Goal: Transaction & Acquisition: Purchase product/service

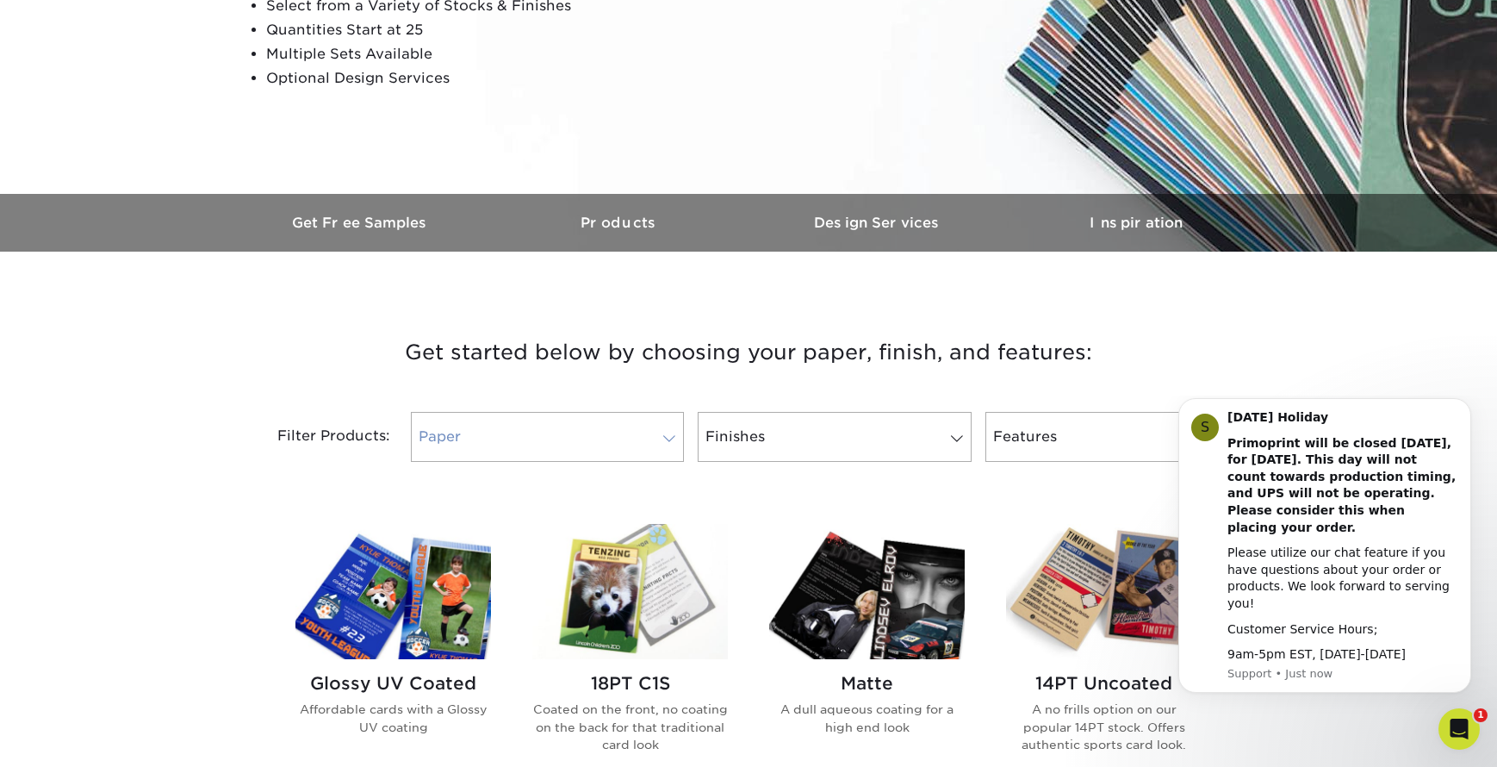
click at [524, 414] on link "Paper" at bounding box center [547, 437] width 273 height 50
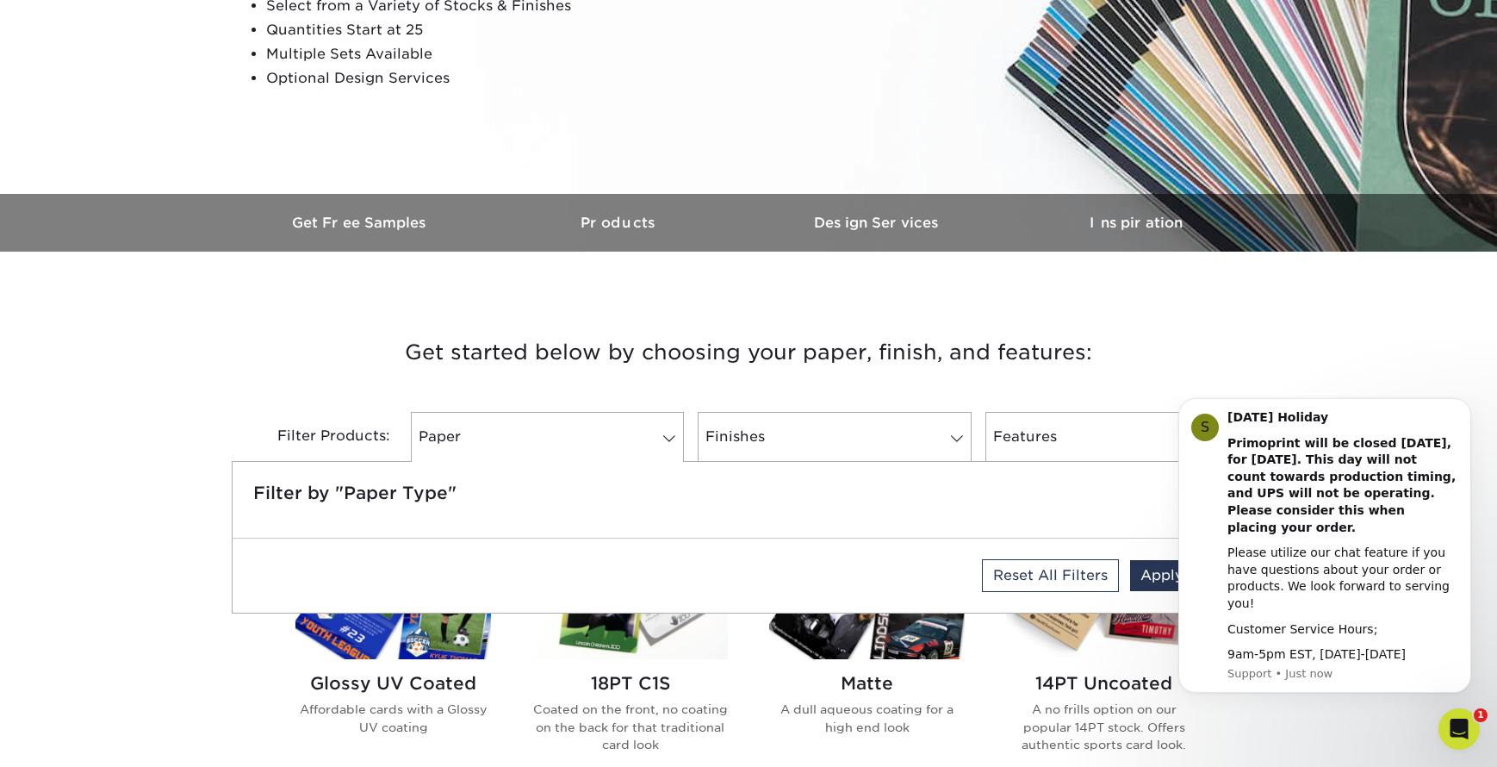
click at [568, 363] on h3 "Get started below by choosing your paper, finish, and features:" at bounding box center [749, 353] width 1008 height 78
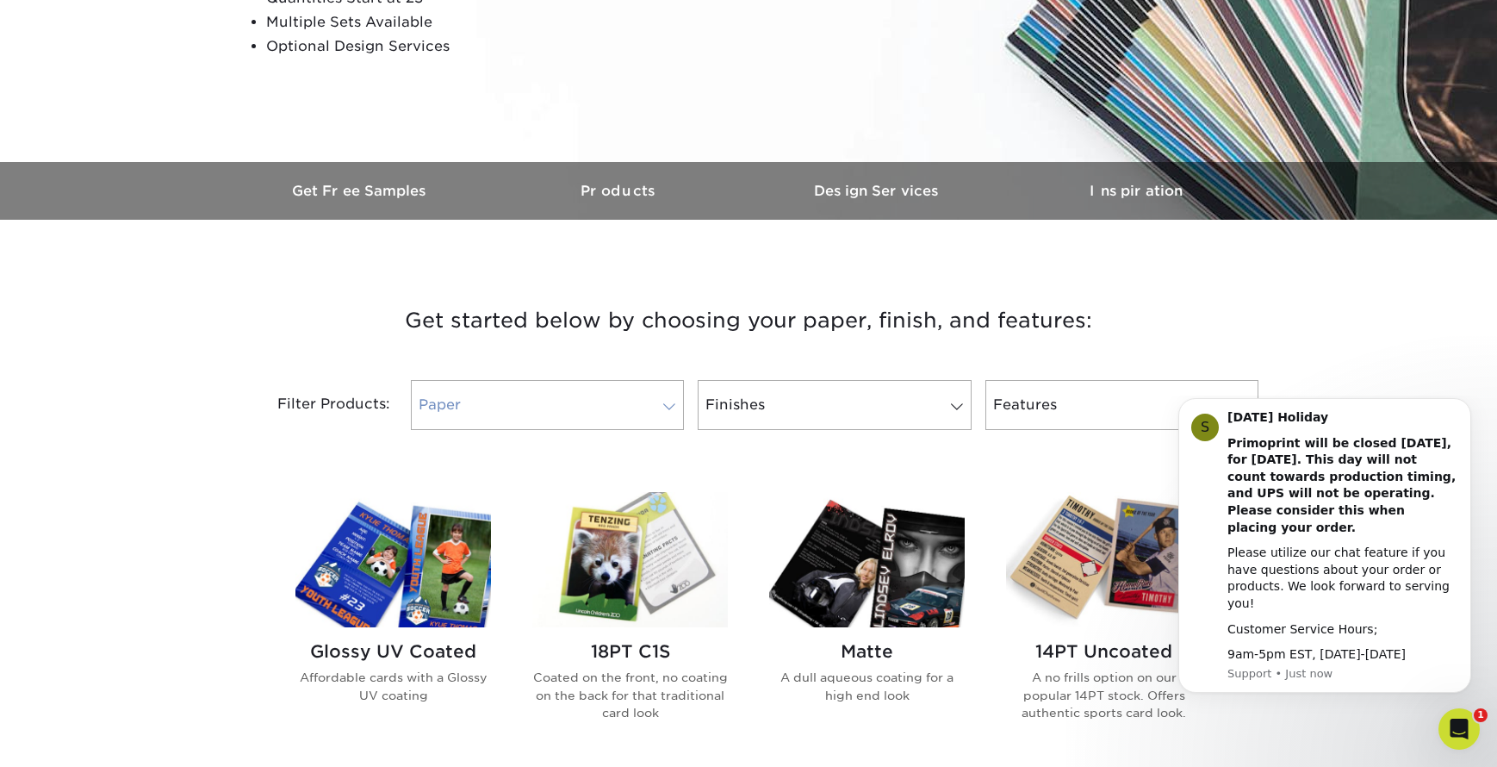
scroll to position [439, 0]
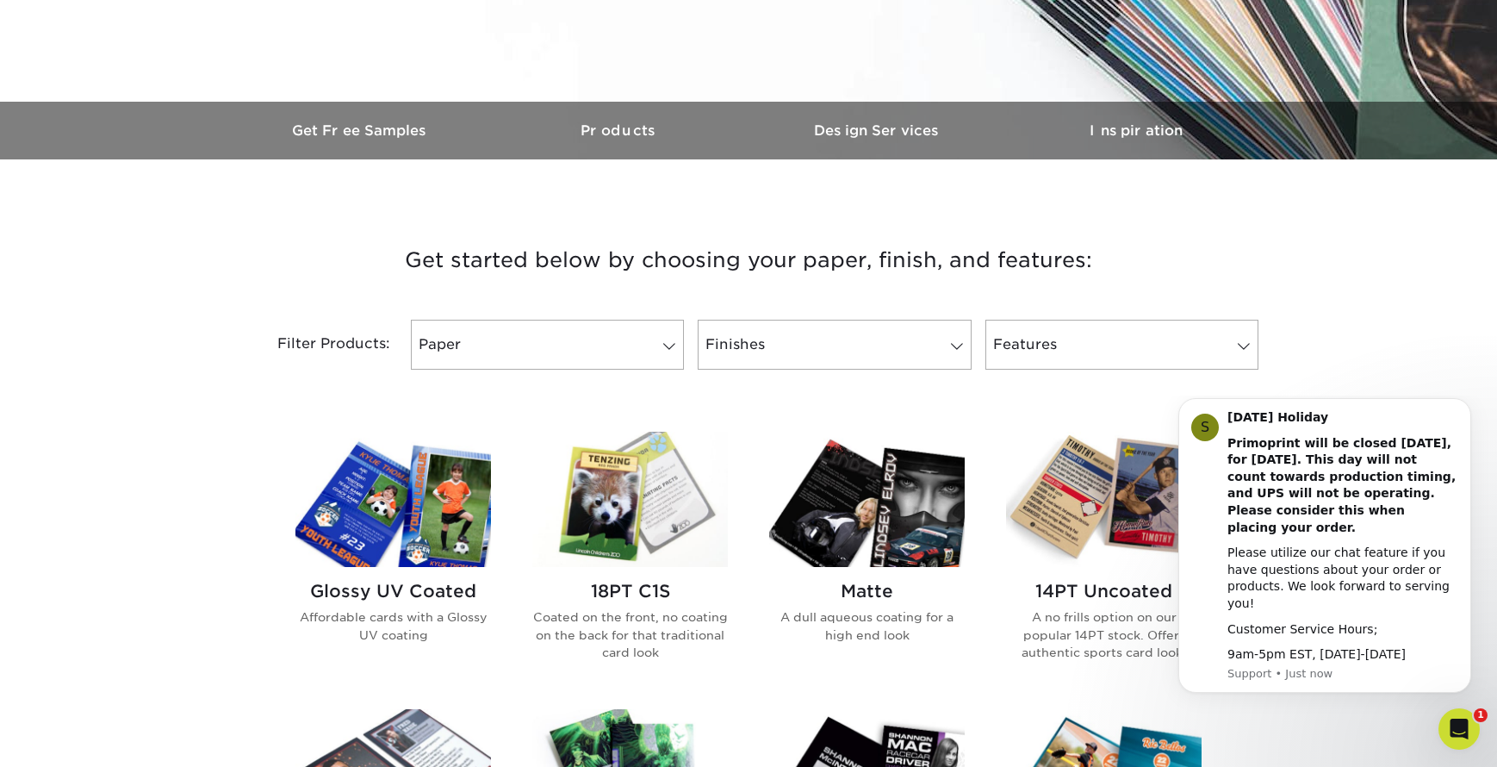
click at [648, 507] on img at bounding box center [630, 499] width 196 height 135
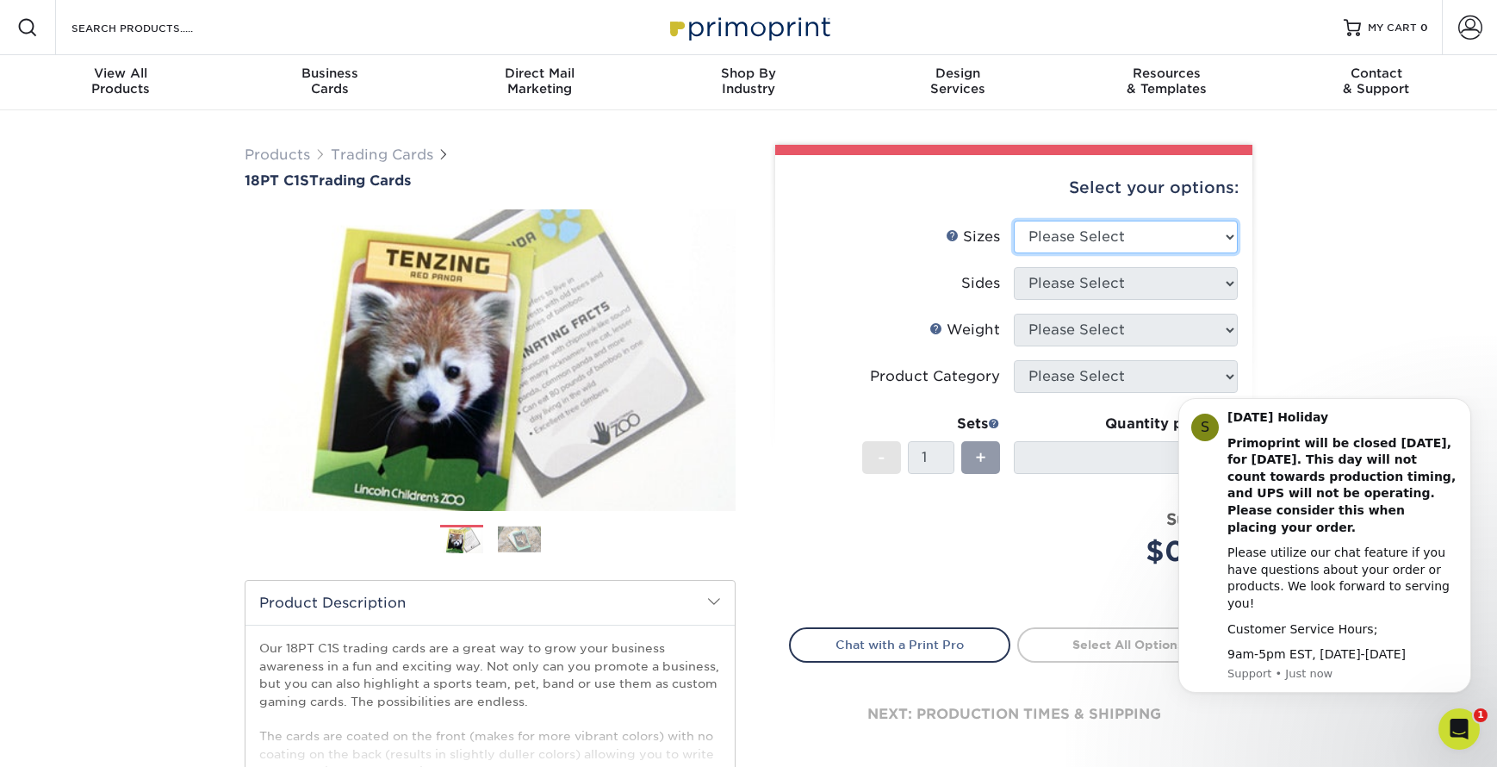
select select "2.50x3.50"
select select "13abbda7-1d64-4f25-8bb2-c179b224825d"
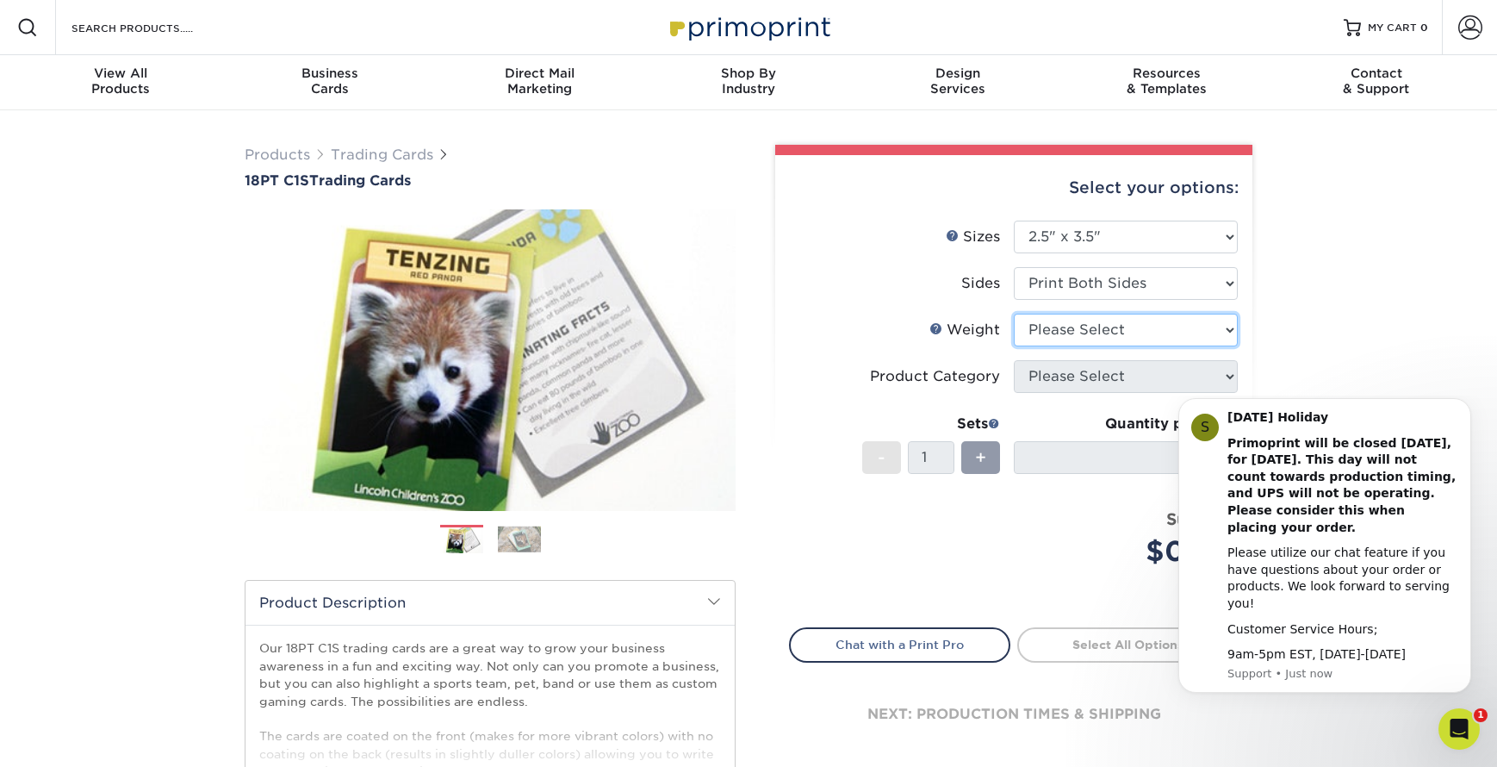
select select "18PTC1S"
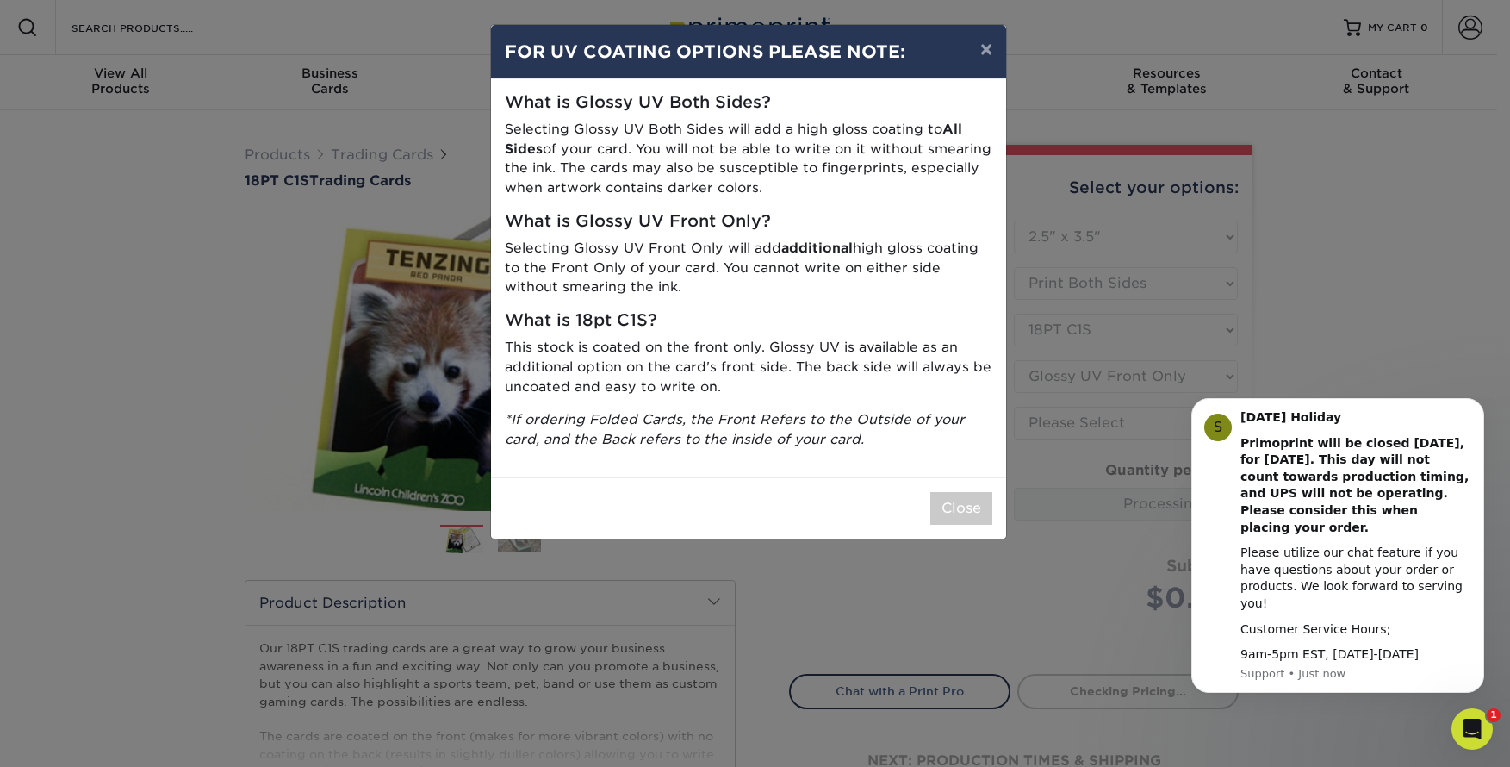
click at [1067, 375] on div "× FOR UV COATING OPTIONS PLEASE NOTE: What is Glossy UV Both Sides? Selecting G…" at bounding box center [755, 383] width 1510 height 767
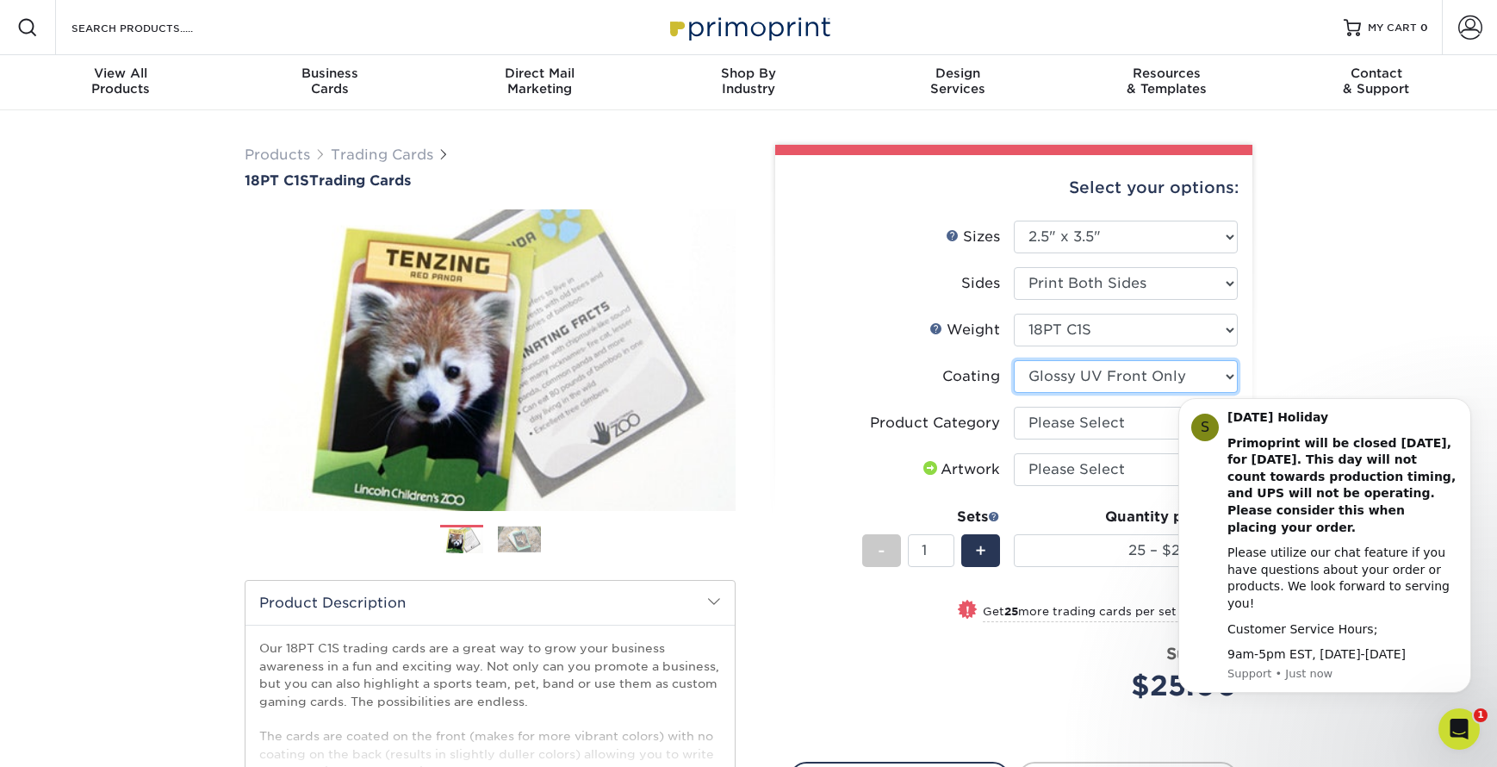
select select "3e7618de-abca-4bda-9f97-8b9129e913d8"
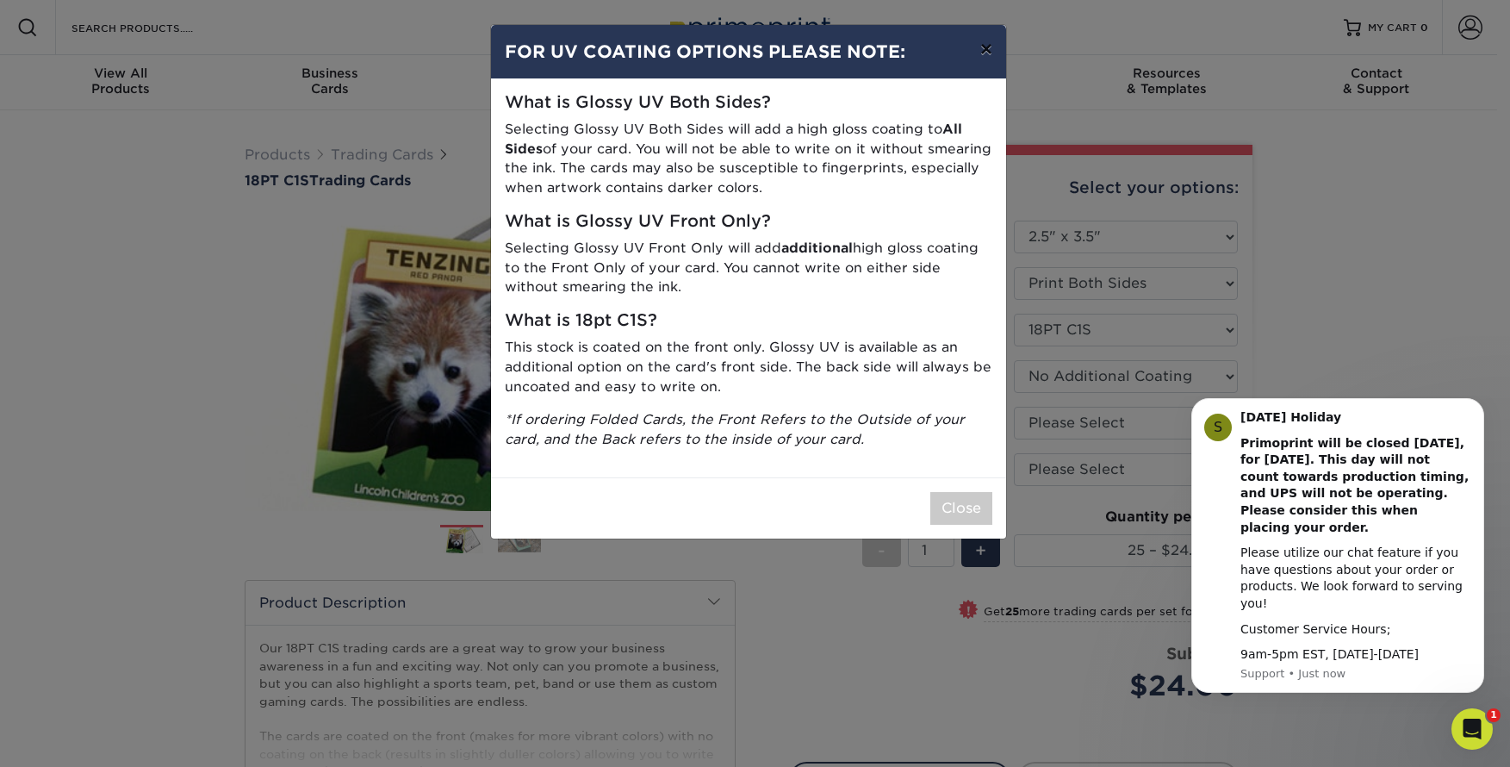
click at [986, 49] on button "×" at bounding box center [987, 49] width 40 height 48
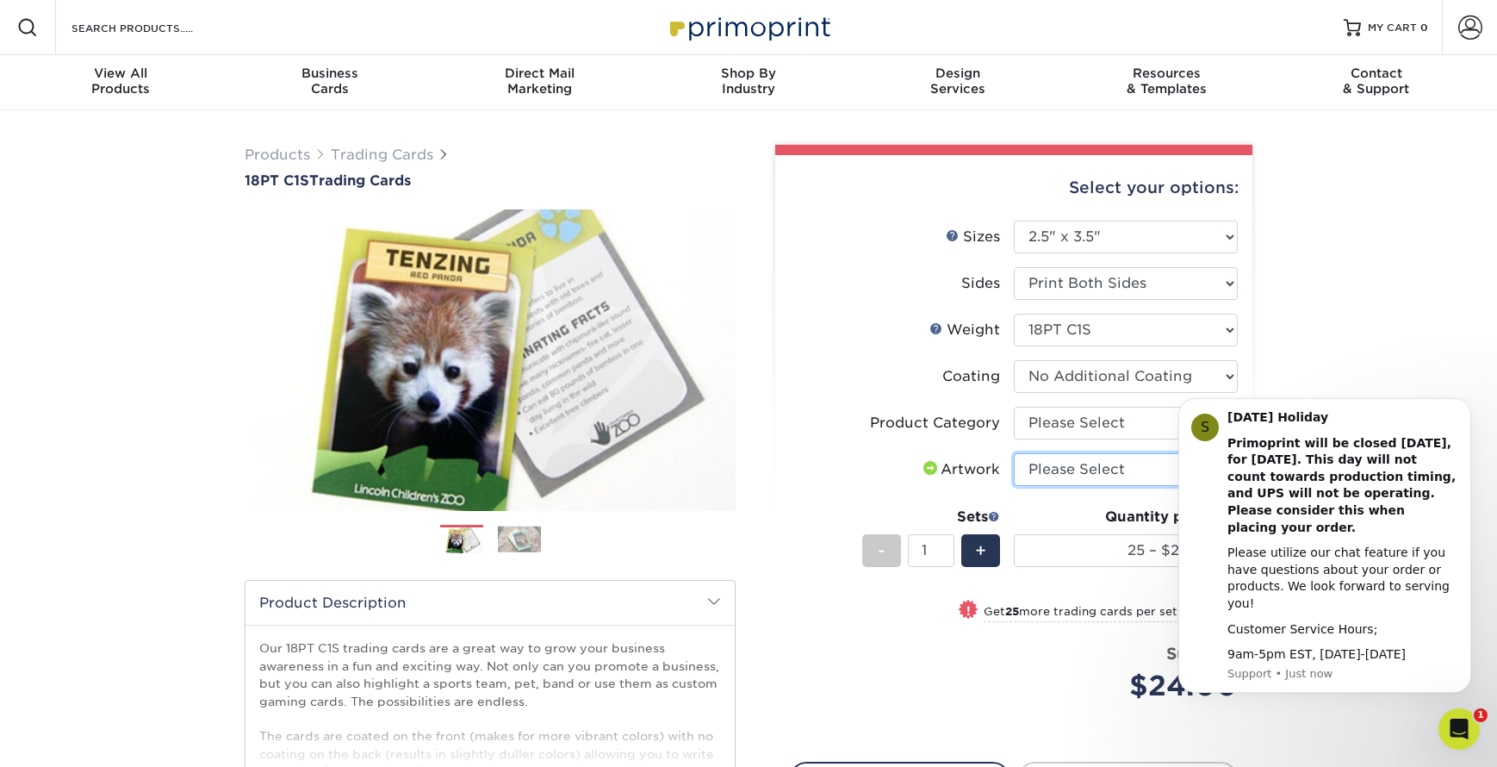
select select "upload"
click at [1471, 414] on button "Dismiss notification" at bounding box center [1466, 403] width 22 height 22
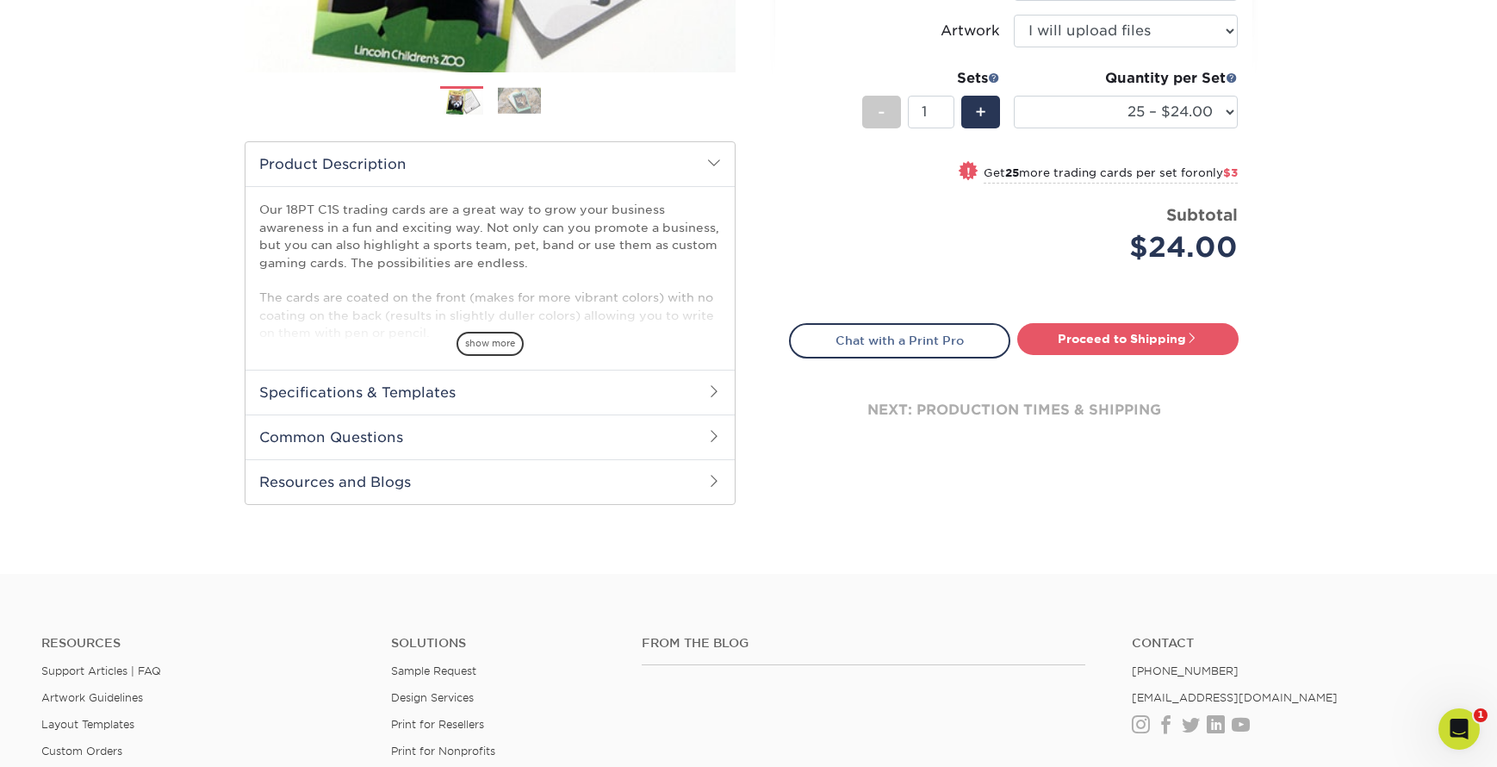
scroll to position [112, 0]
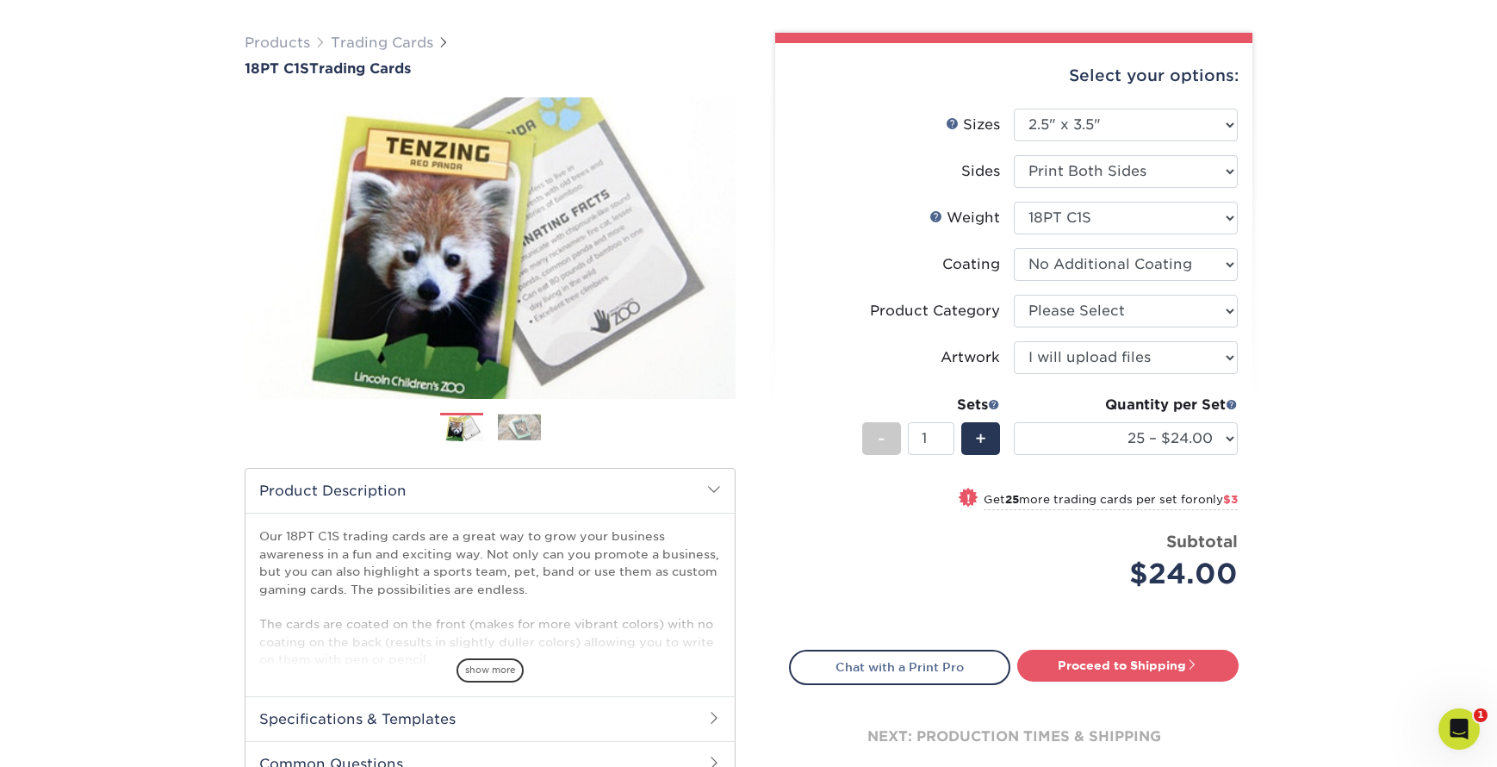
click at [538, 435] on img at bounding box center [519, 427] width 43 height 27
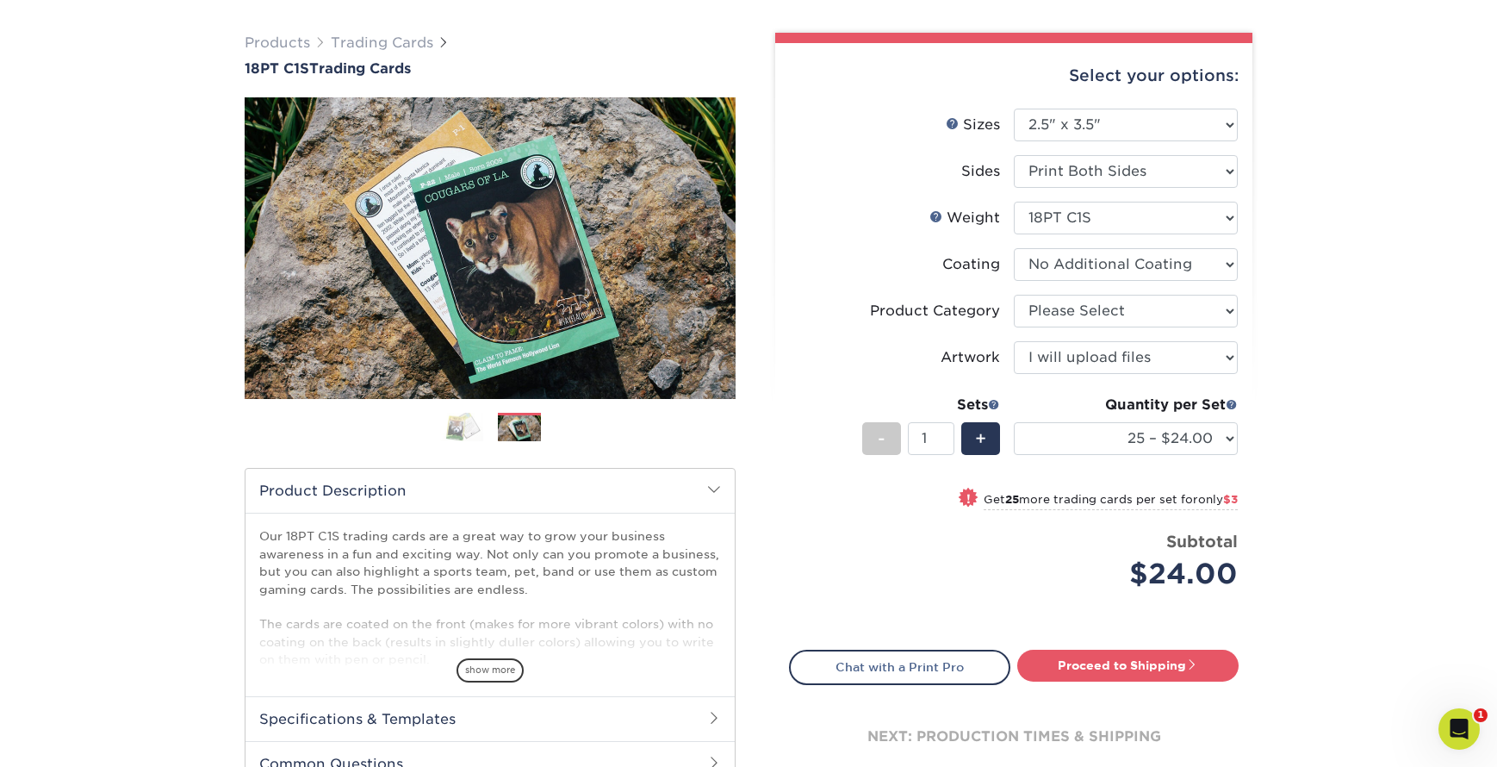
click at [481, 428] on img at bounding box center [461, 427] width 43 height 30
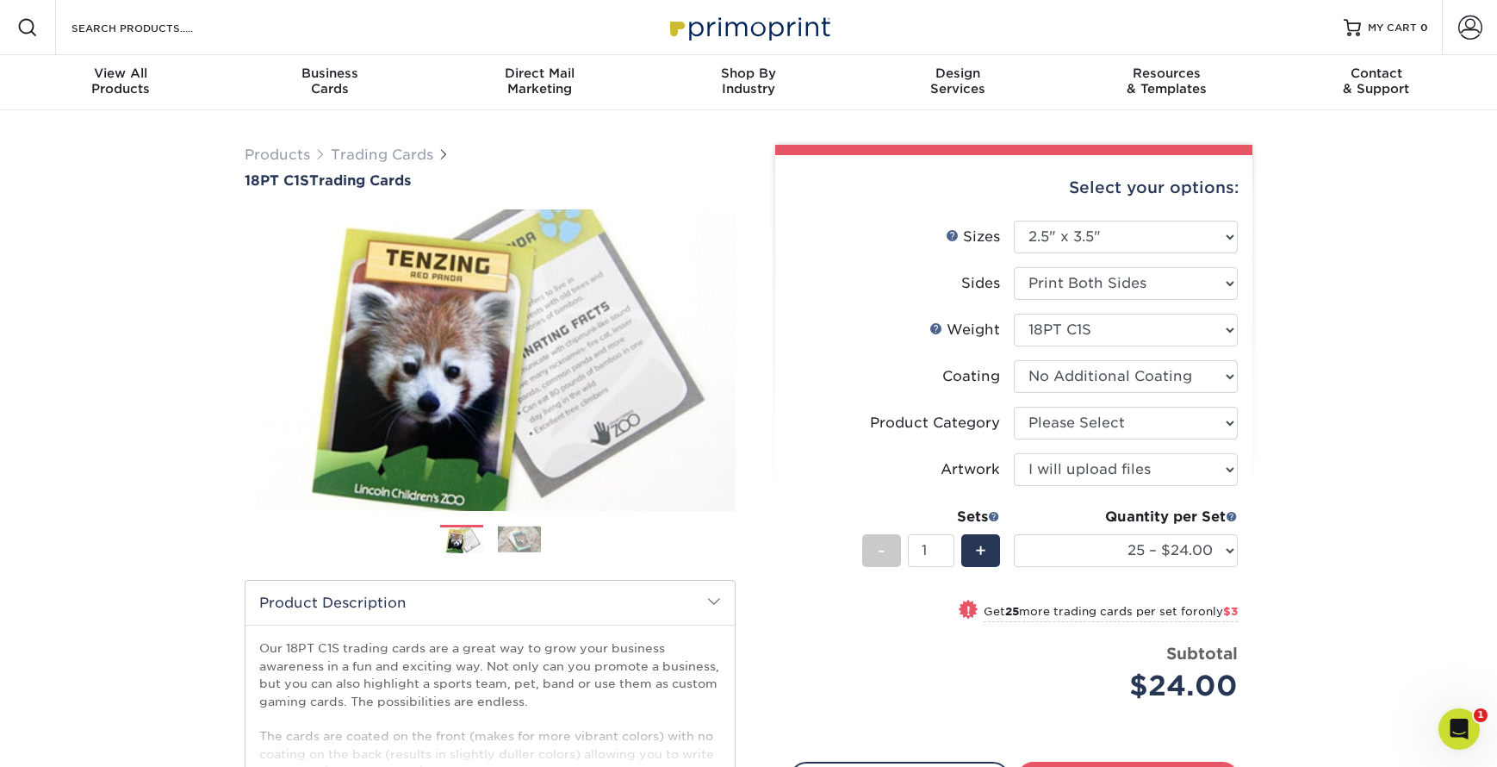
scroll to position [152, 0]
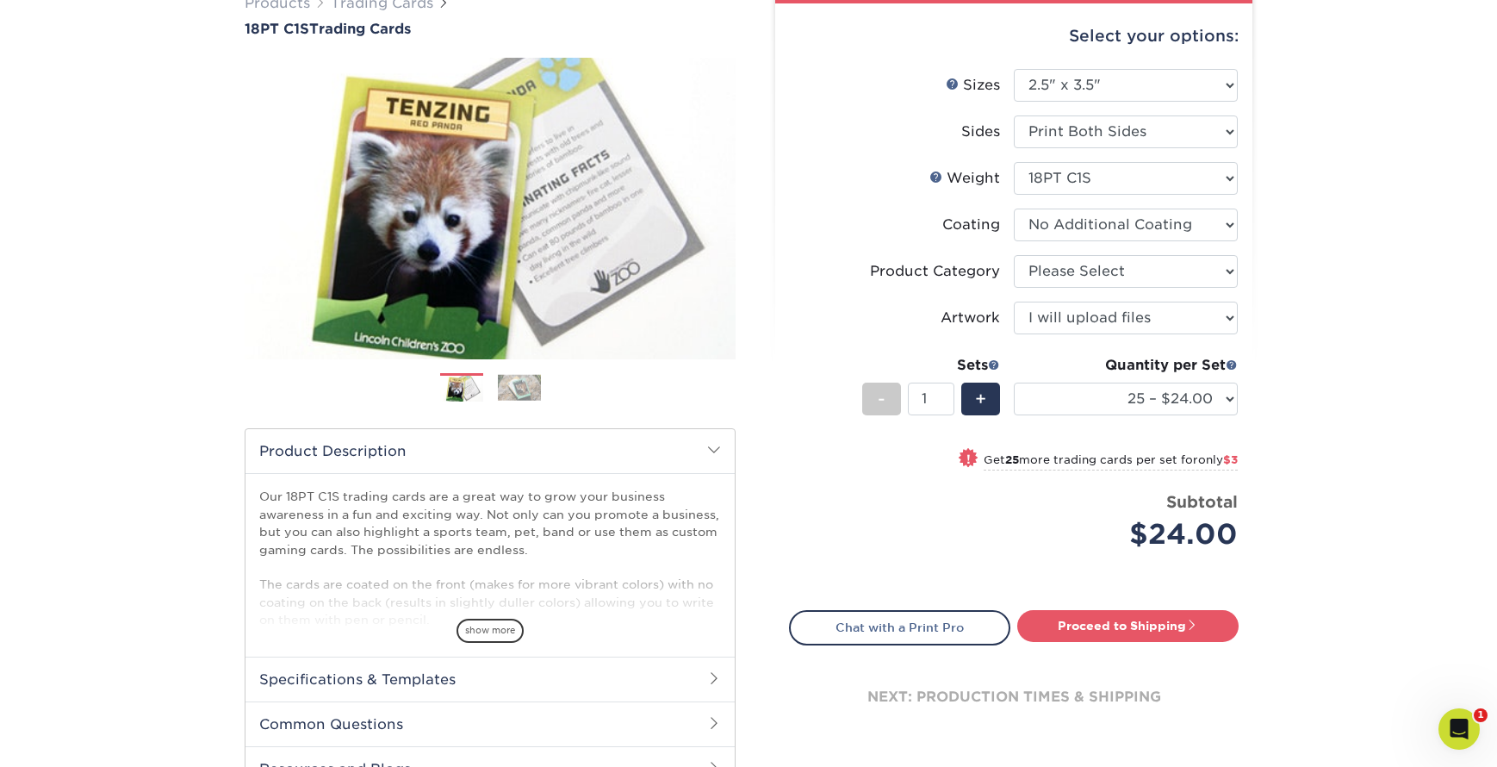
drag, startPoint x: 488, startPoint y: 626, endPoint x: 545, endPoint y: 616, distance: 58.6
click at [488, 626] on span "show more" at bounding box center [490, 630] width 67 height 23
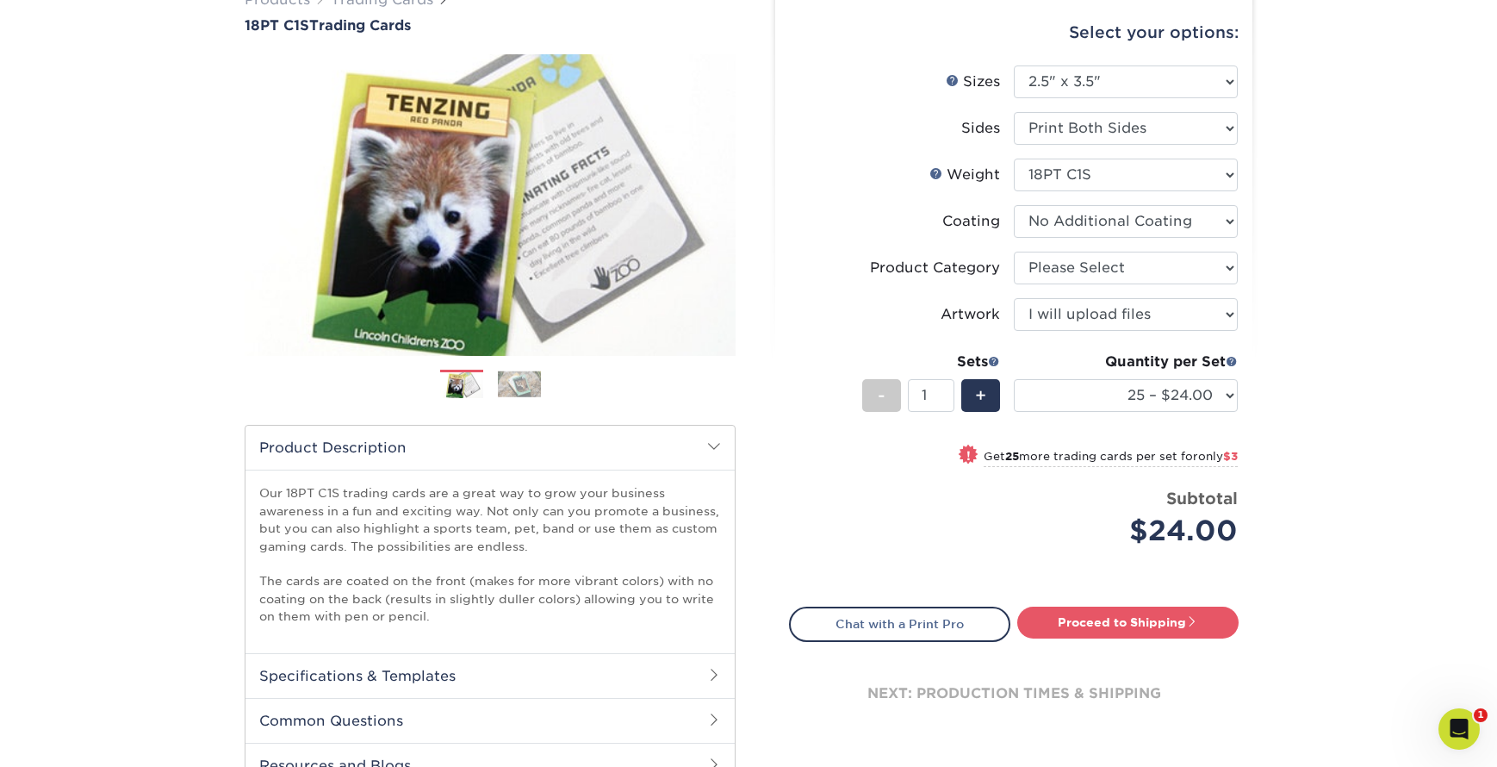
scroll to position [457, 0]
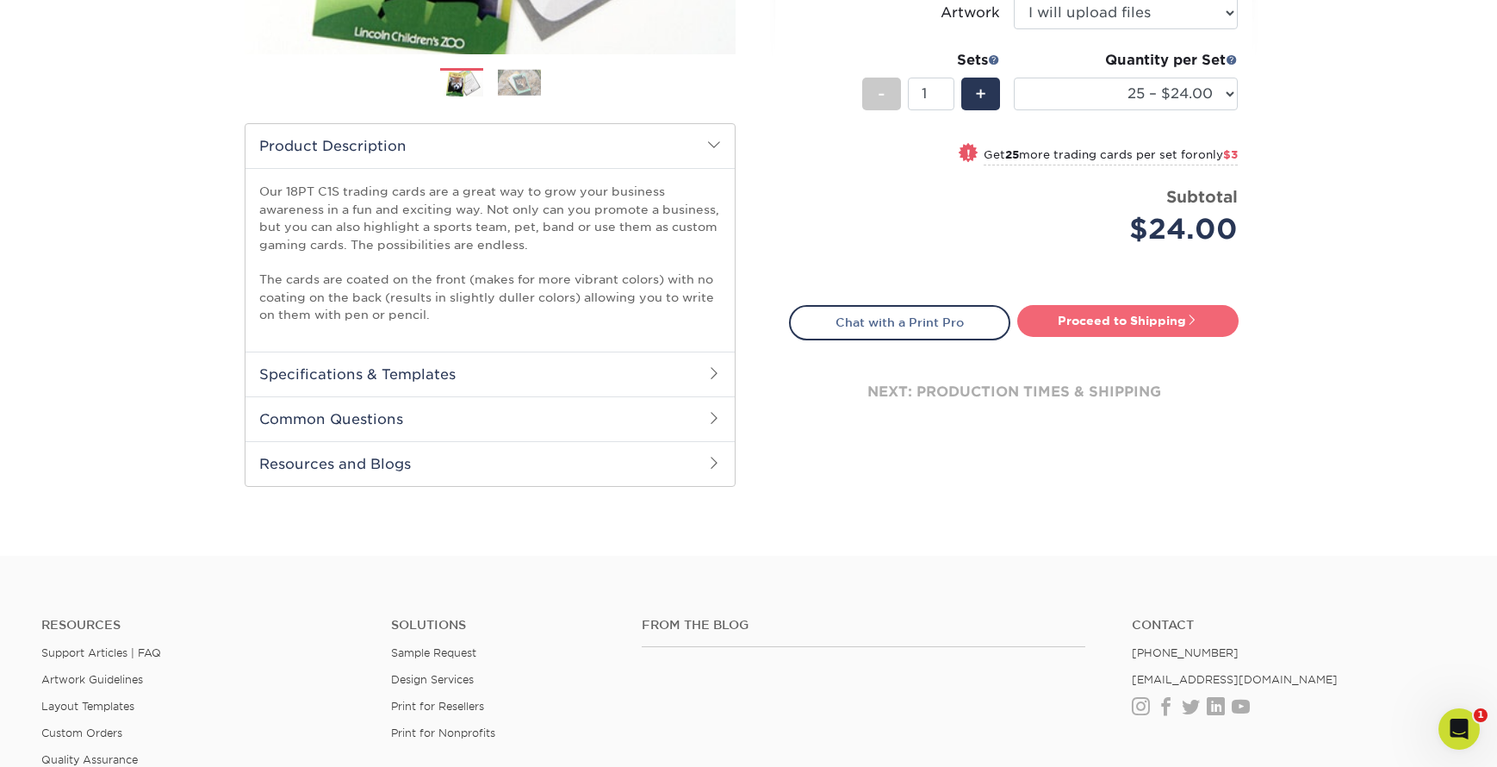
click at [1135, 312] on link "Proceed to Shipping" at bounding box center [1127, 320] width 221 height 31
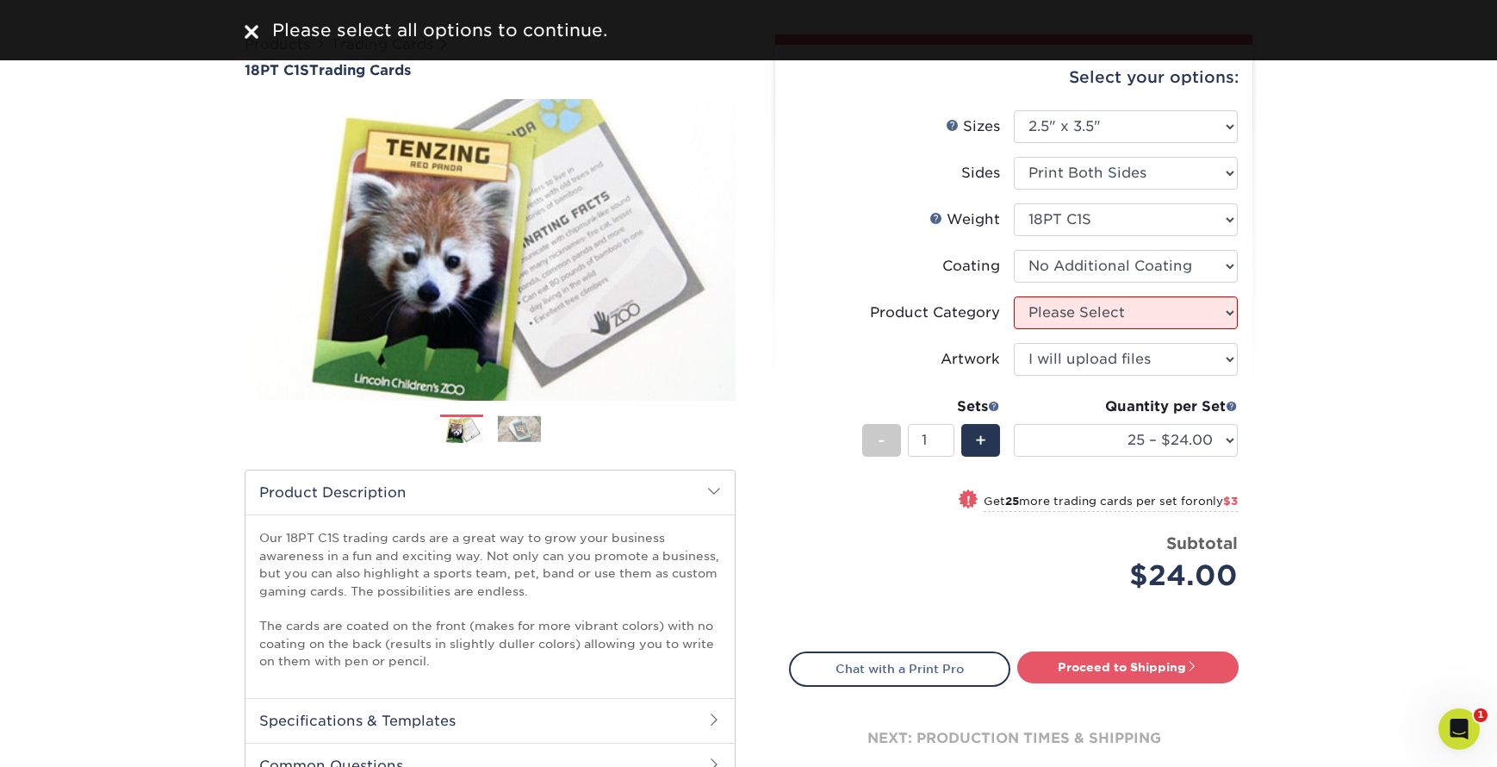
scroll to position [0, 0]
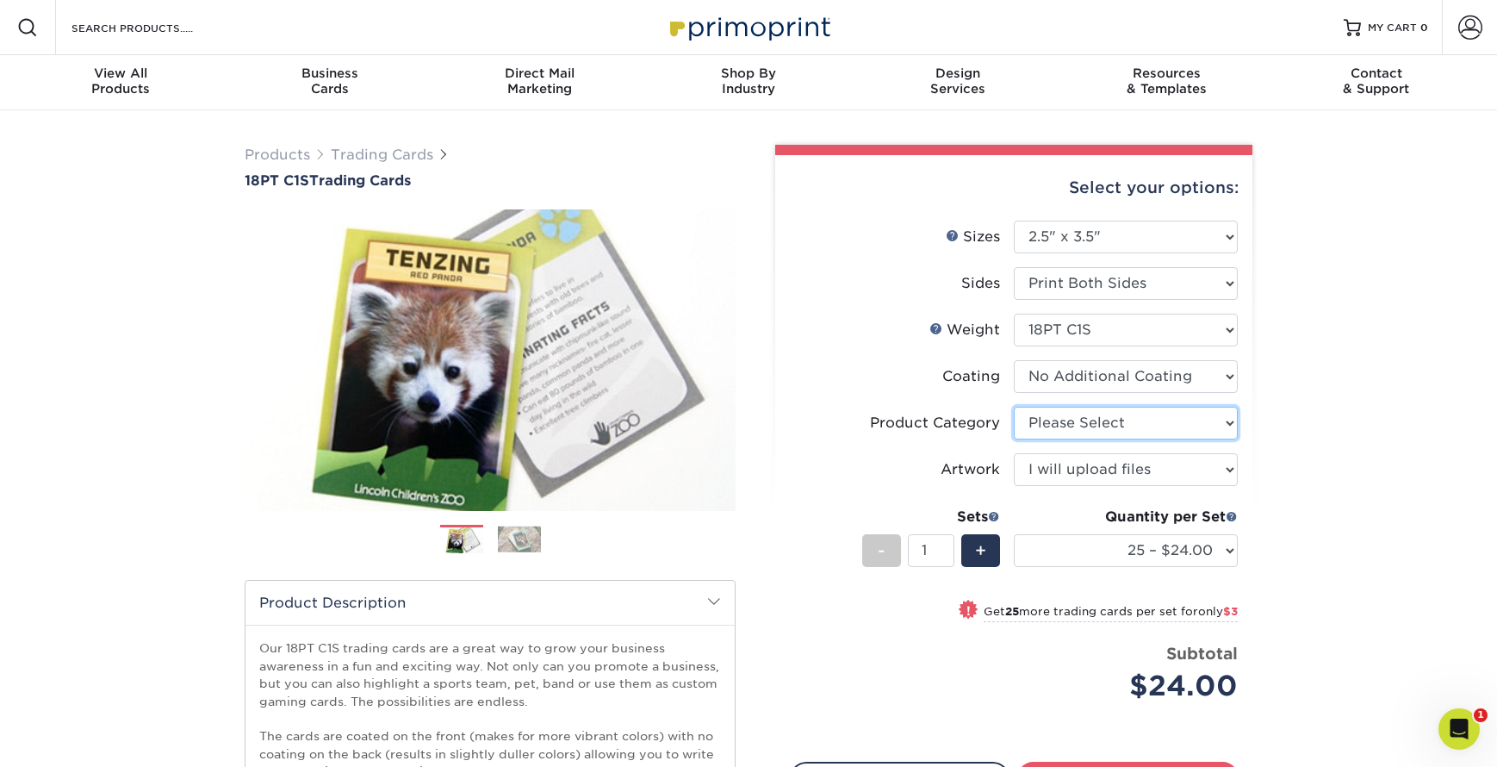
select select "c2f9bce9-36c2-409d-b101-c29d9d031e18"
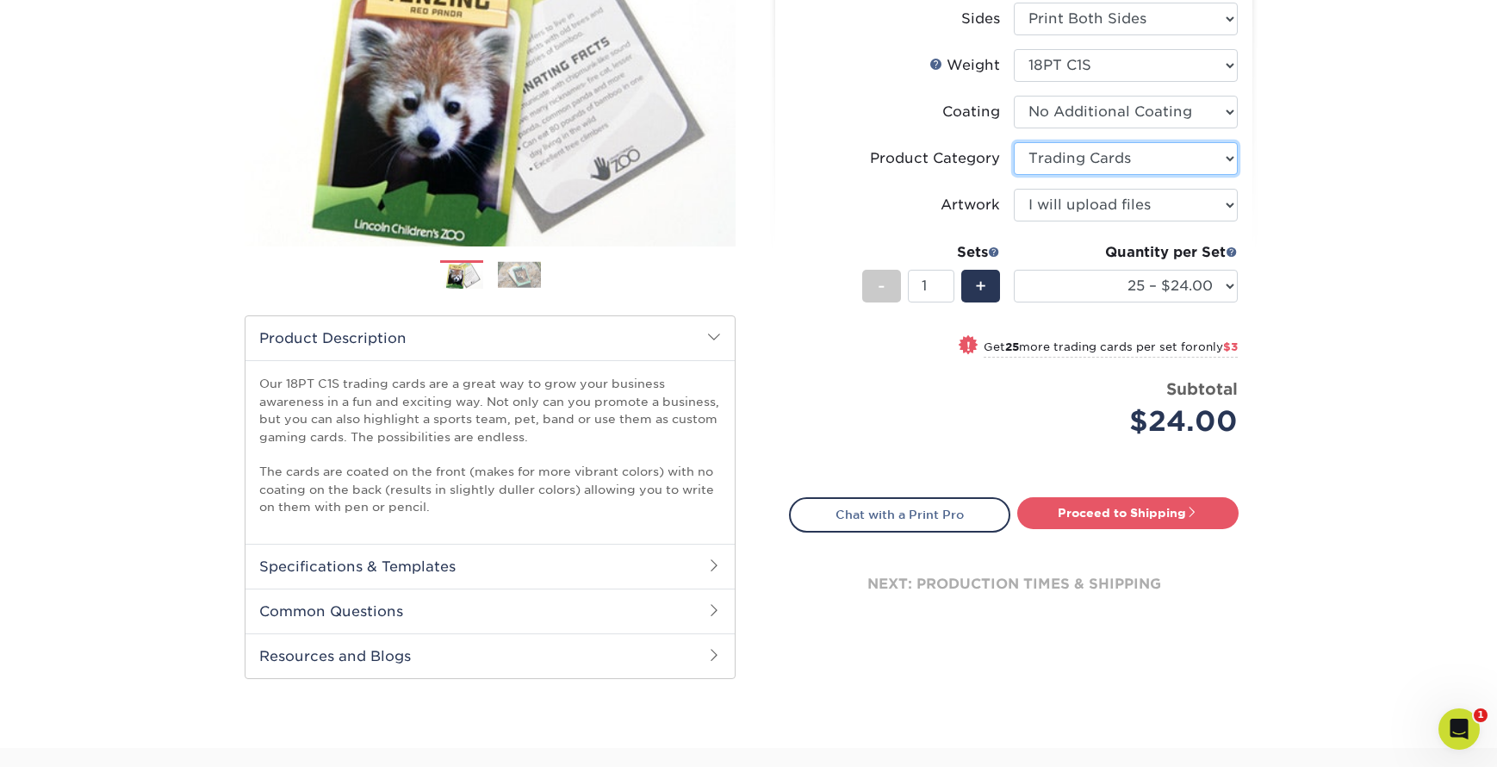
scroll to position [398, 0]
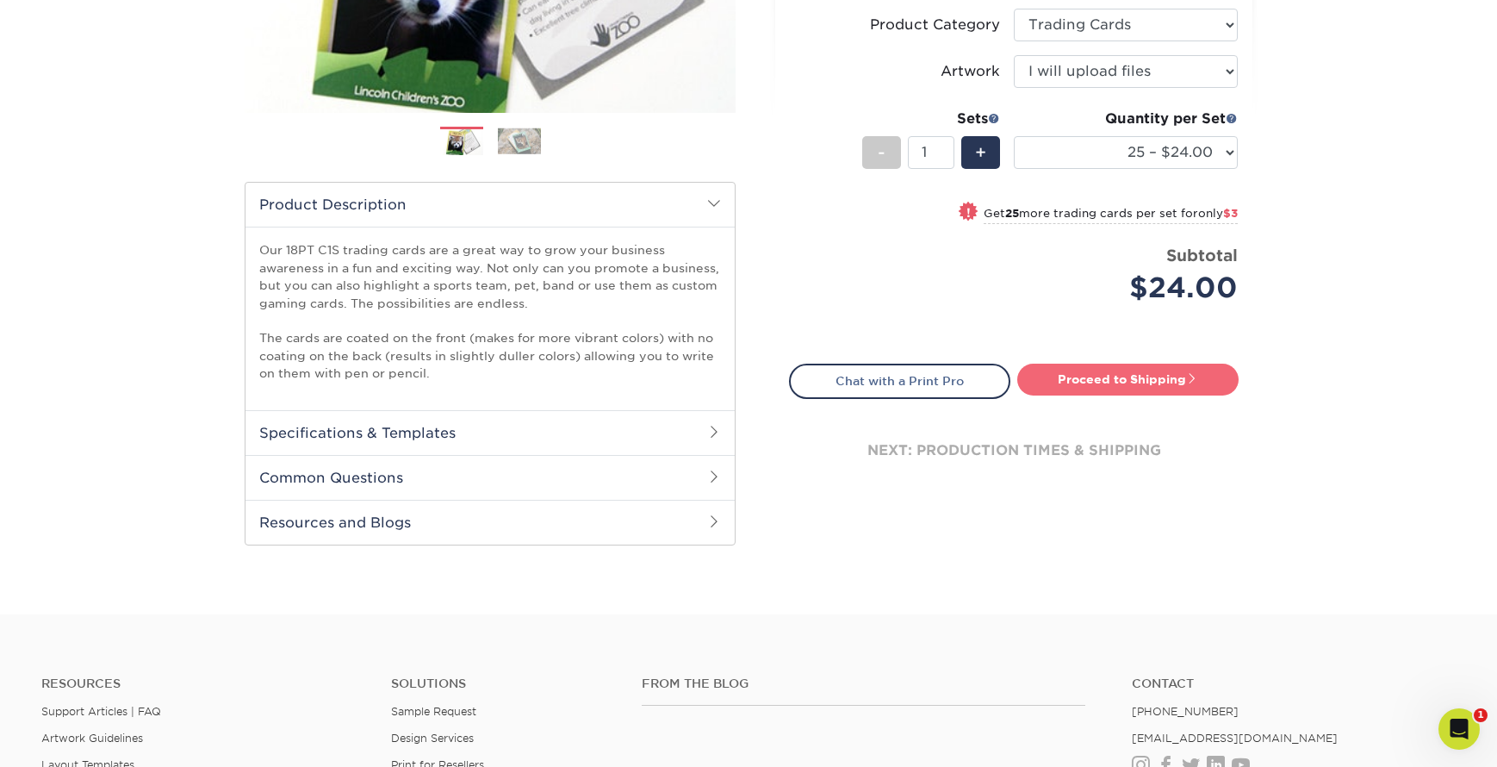
click at [1134, 393] on link "Proceed to Shipping" at bounding box center [1127, 379] width 221 height 31
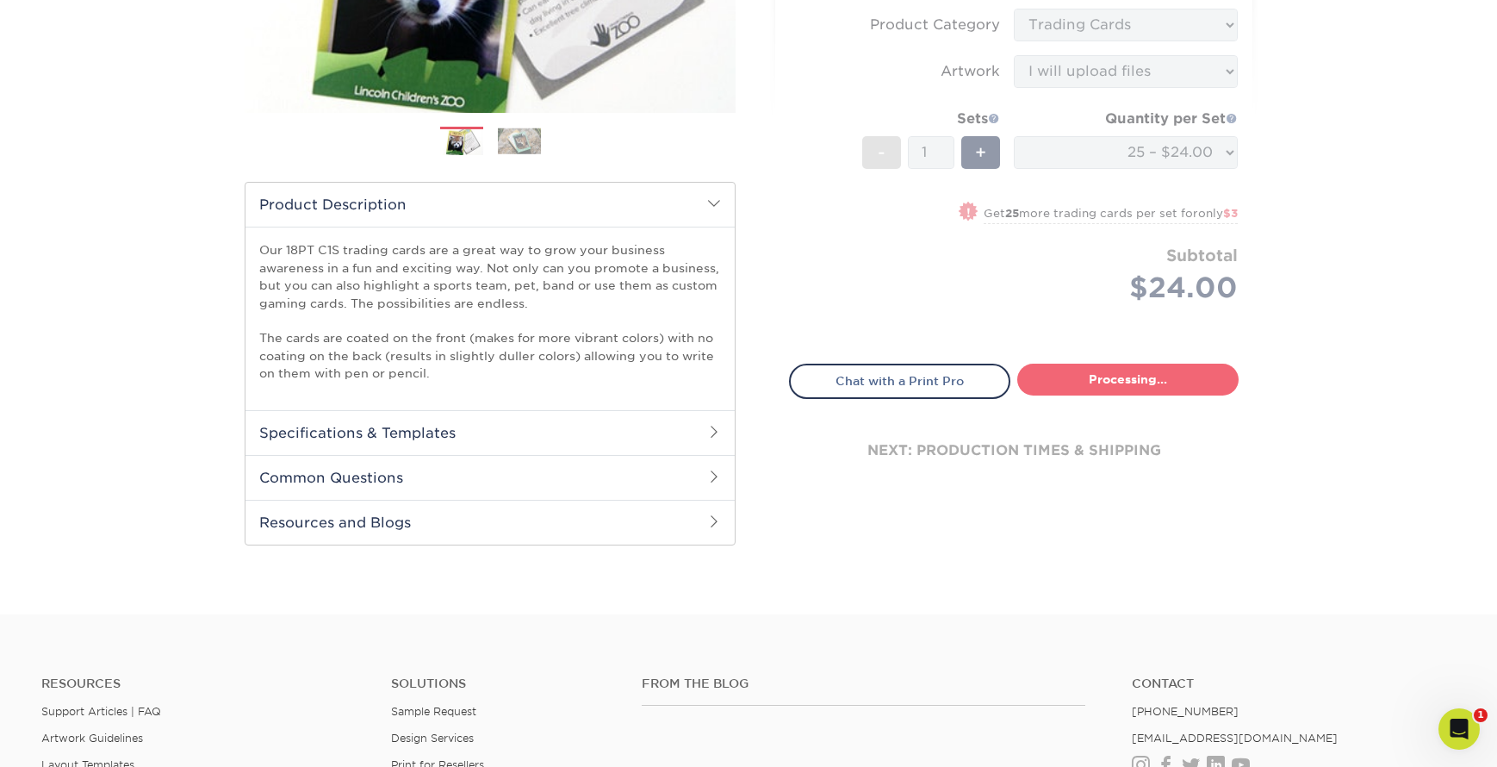
select select "93496b82-97d9-442a-849d-a6c043c823b6"
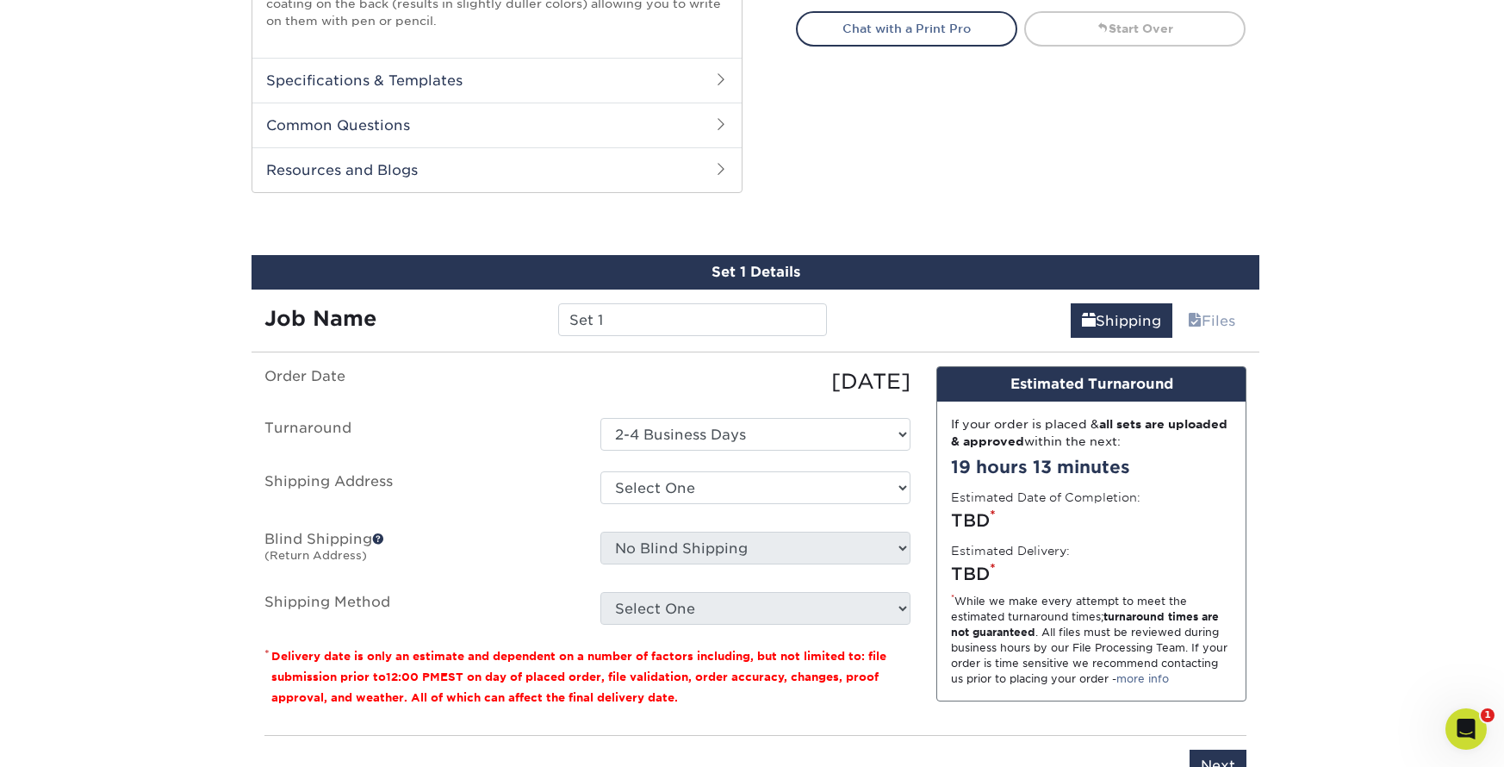
scroll to position [855, 0]
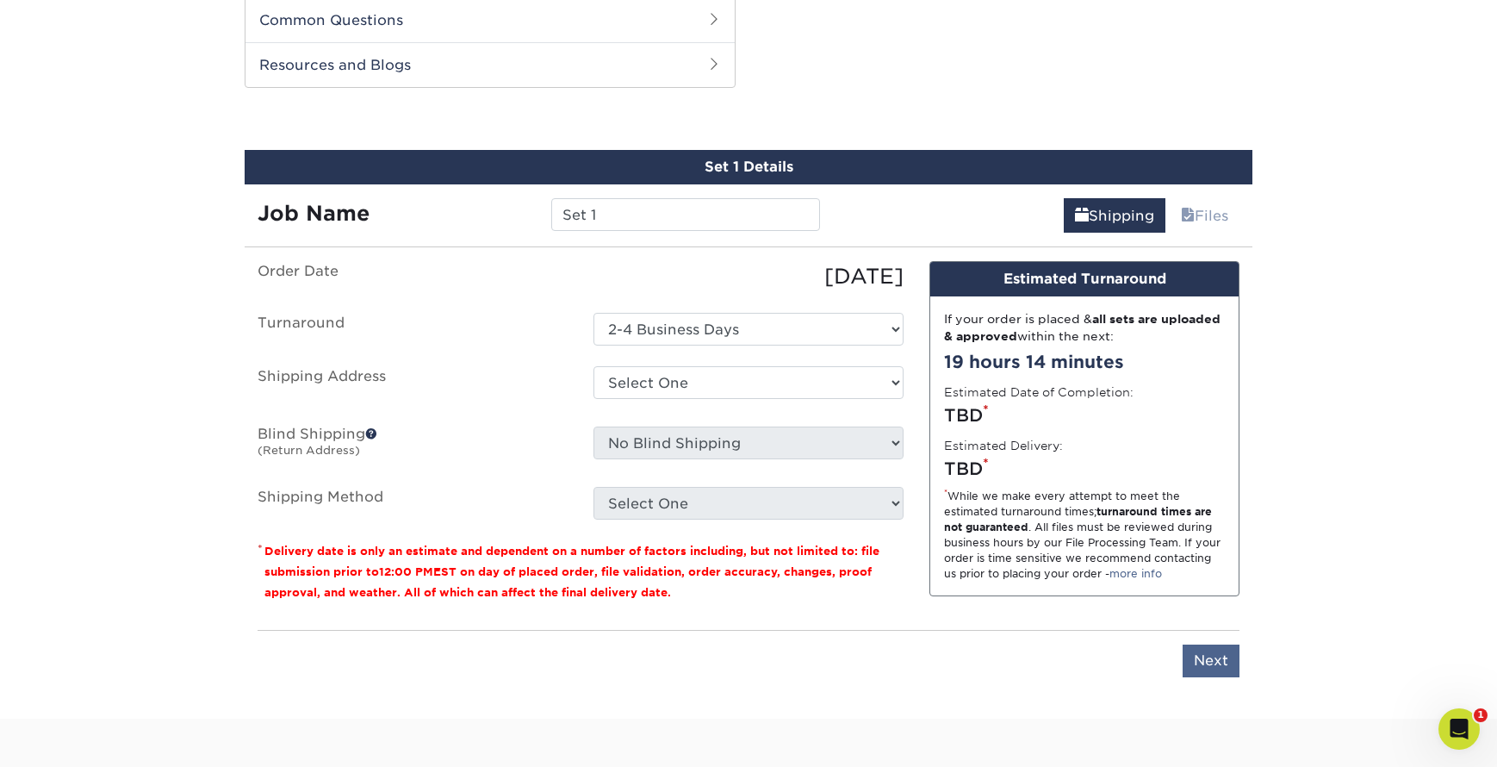
click at [1236, 669] on input "Next" at bounding box center [1211, 660] width 57 height 33
type input "Next"
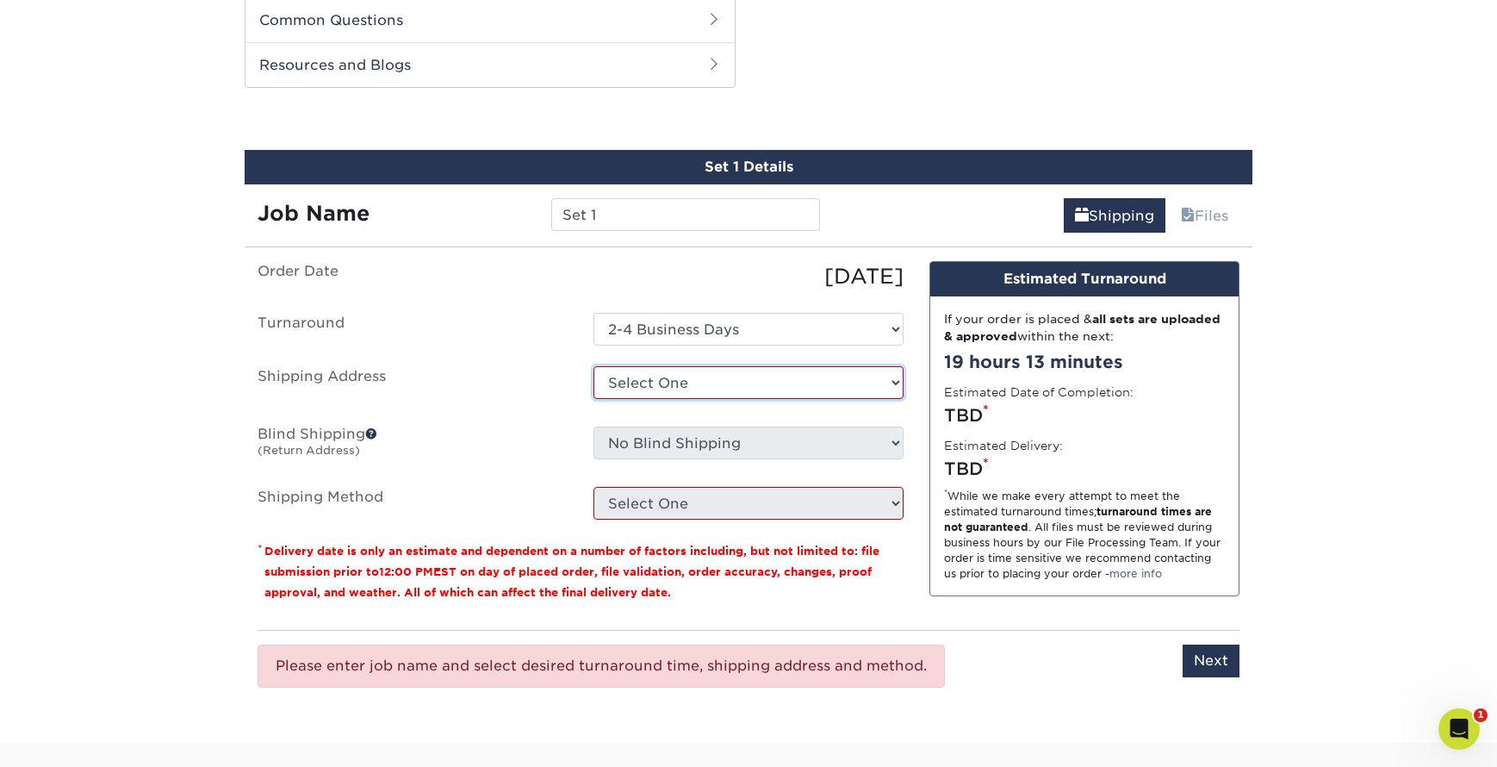
select select "newaddress"
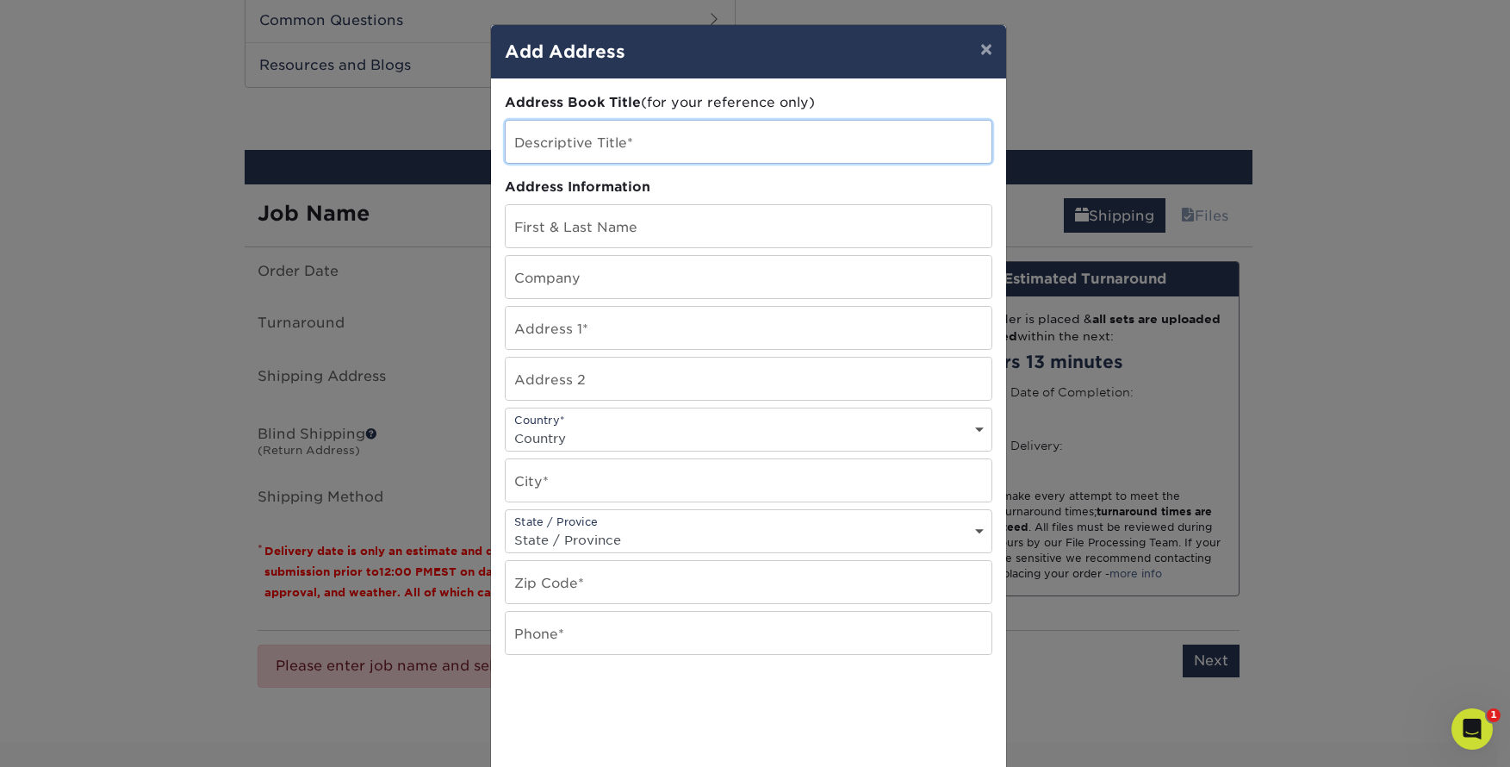
click at [687, 150] on input "text" at bounding box center [749, 142] width 486 height 42
type input "Texas CARES Cards"
type input "Wendy Woody"
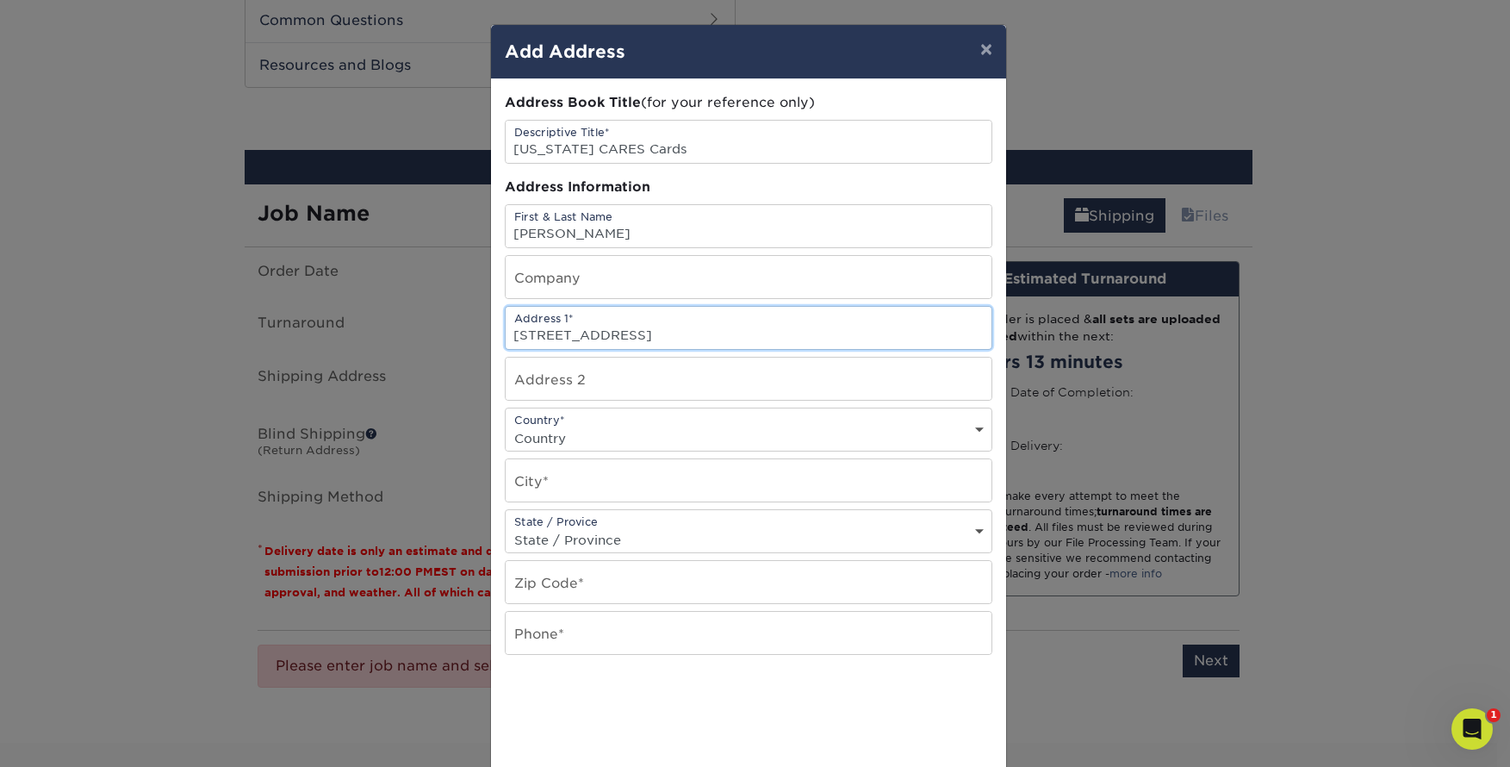
type input "1326 Edgefield Dr."
select select "US"
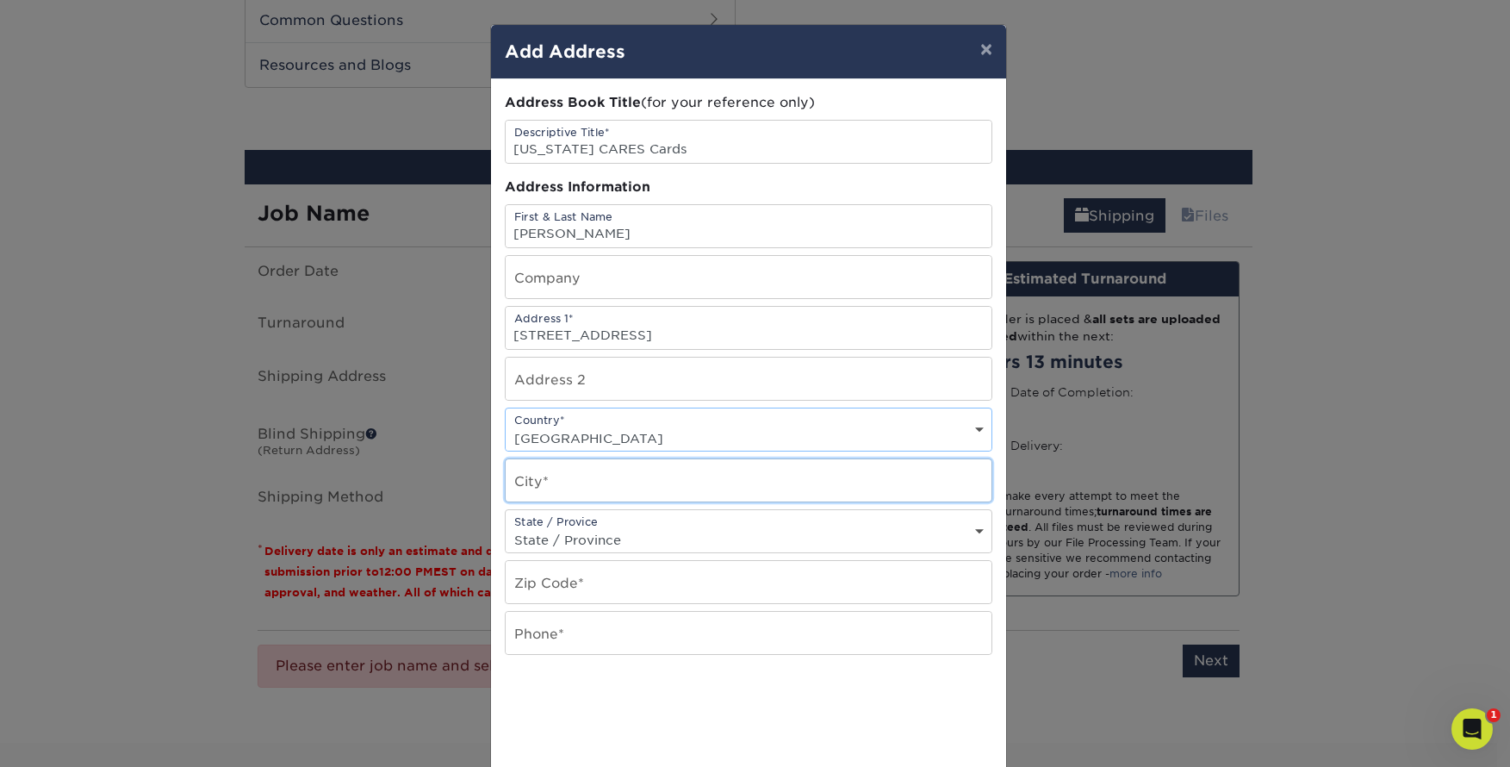
click at [626, 485] on input "text" at bounding box center [749, 480] width 486 height 42
type input "Plano"
select select "TX"
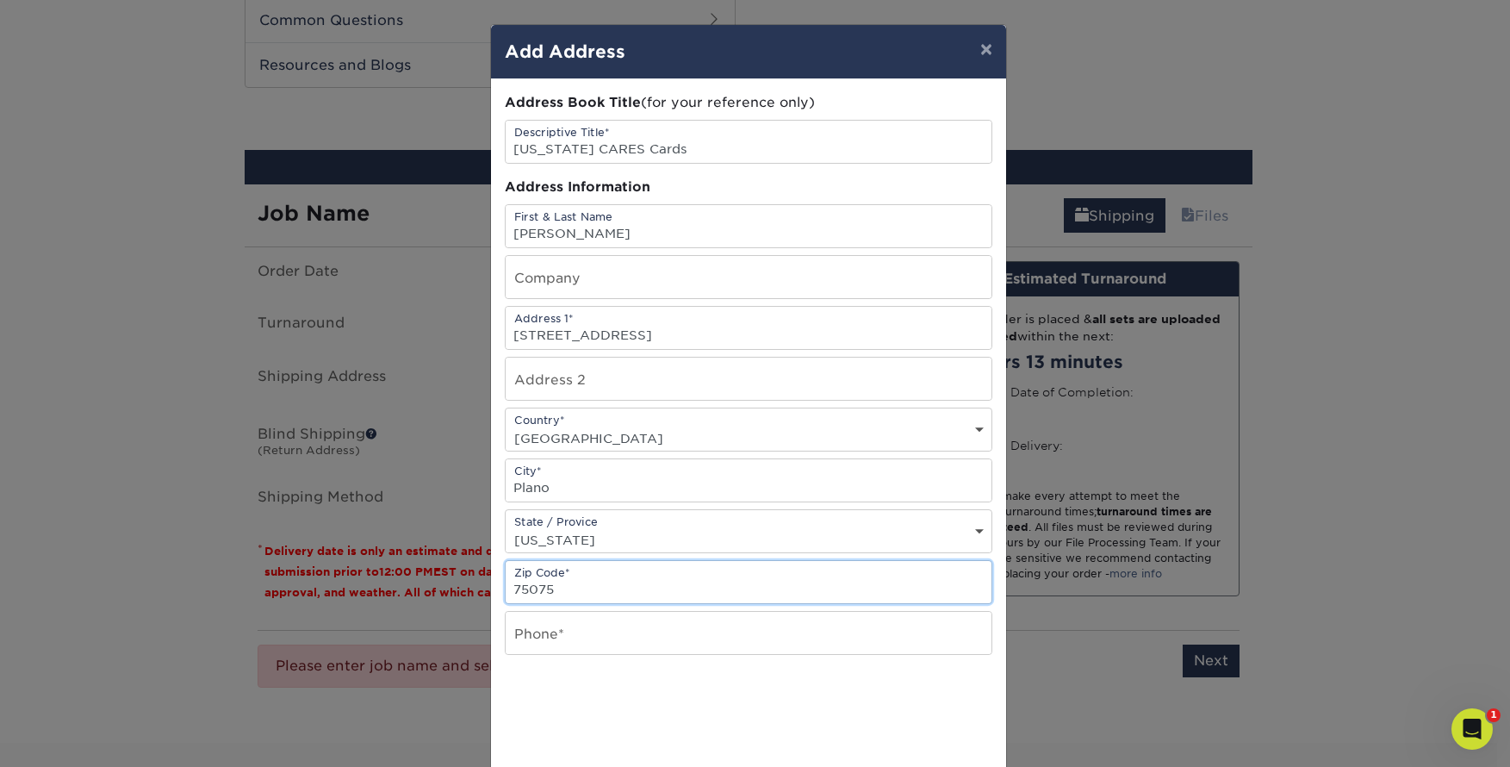
type input "75075"
type input "9729740479"
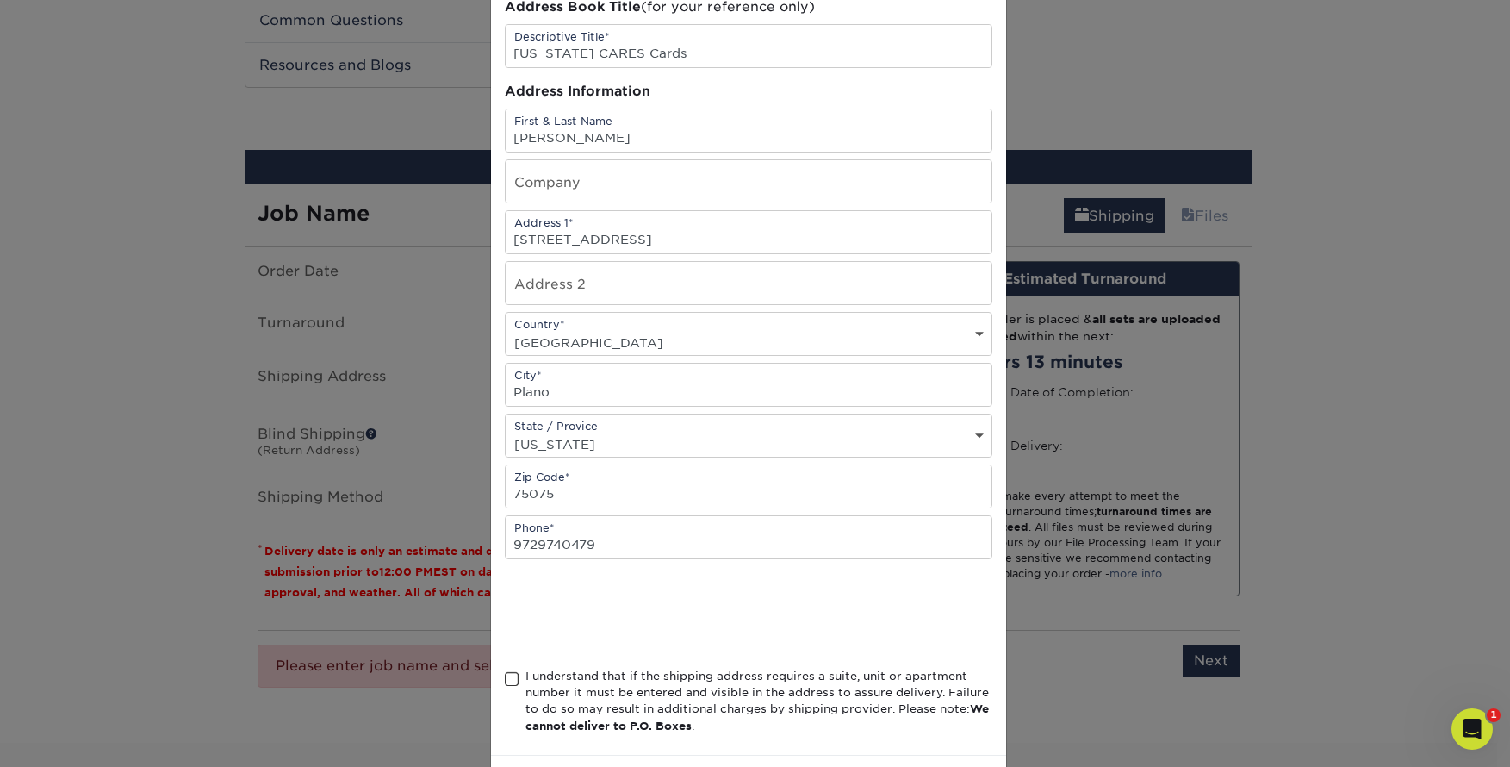
scroll to position [174, 0]
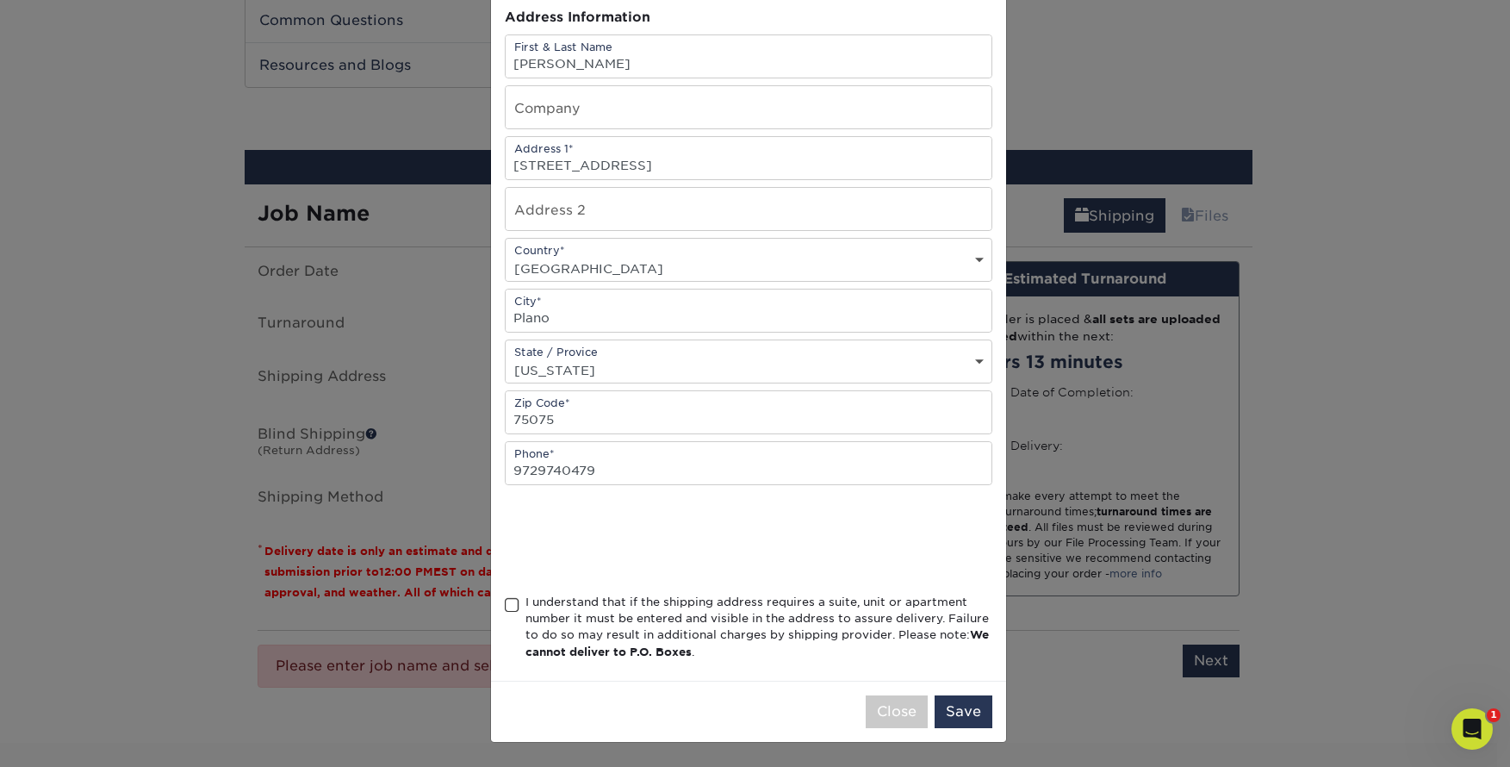
click at [507, 606] on span at bounding box center [512, 605] width 15 height 16
click at [0, 0] on input "I understand that if the shipping address requires a suite, unit or apartment n…" at bounding box center [0, 0] width 0 height 0
click at [975, 704] on button "Save" at bounding box center [964, 711] width 58 height 33
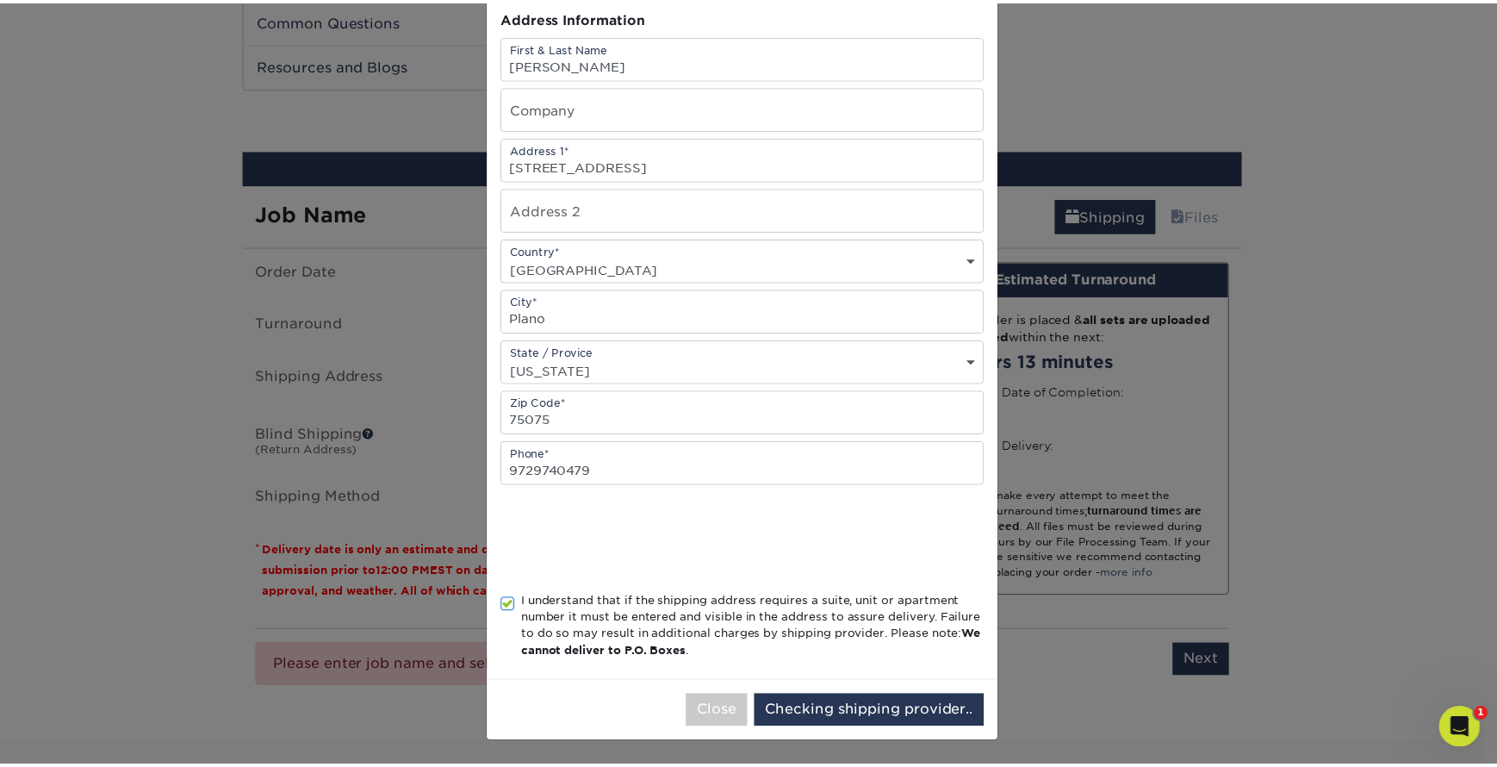
scroll to position [0, 0]
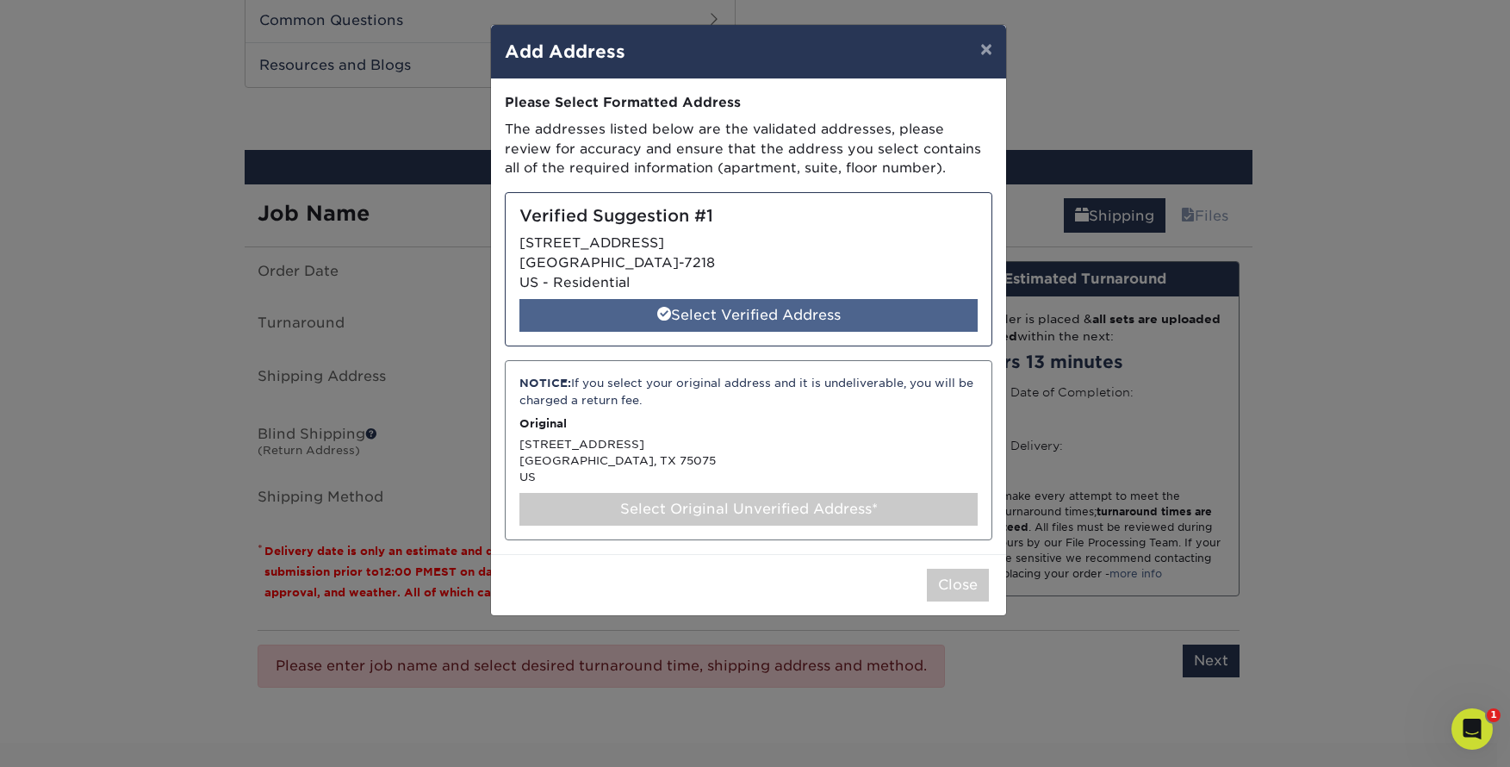
click at [769, 312] on div "Select Verified Address" at bounding box center [748, 315] width 458 height 33
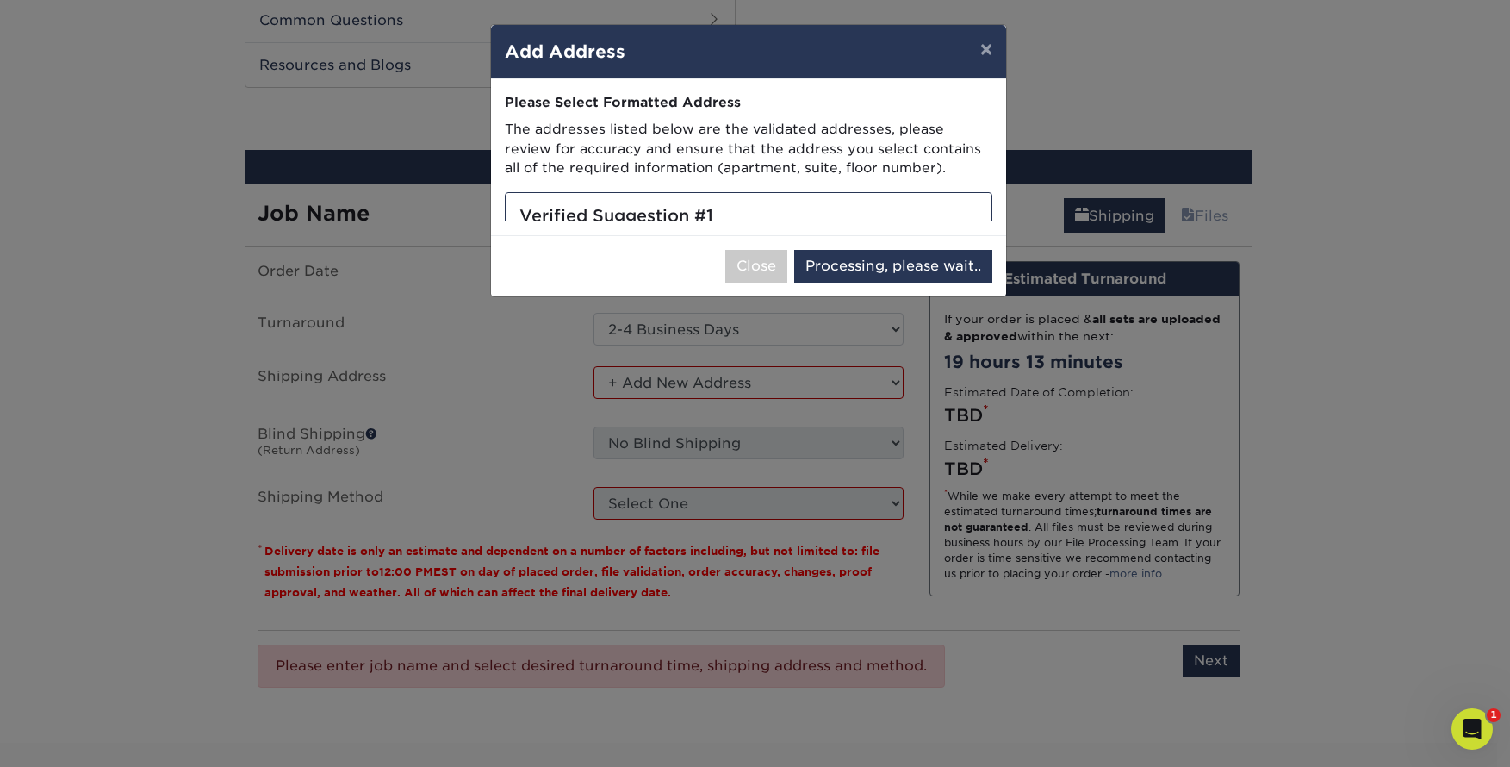
select select "285531"
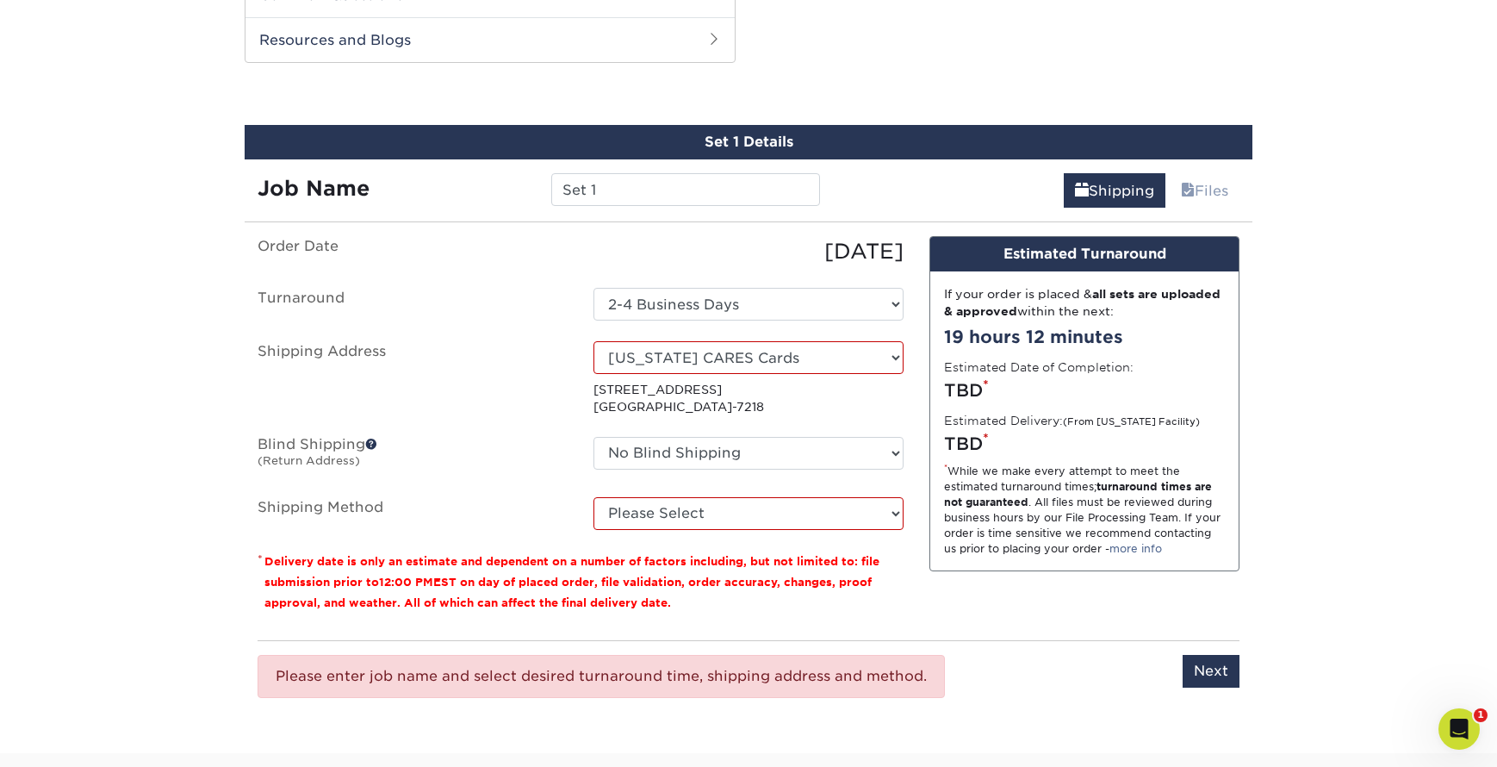
scroll to position [917, 0]
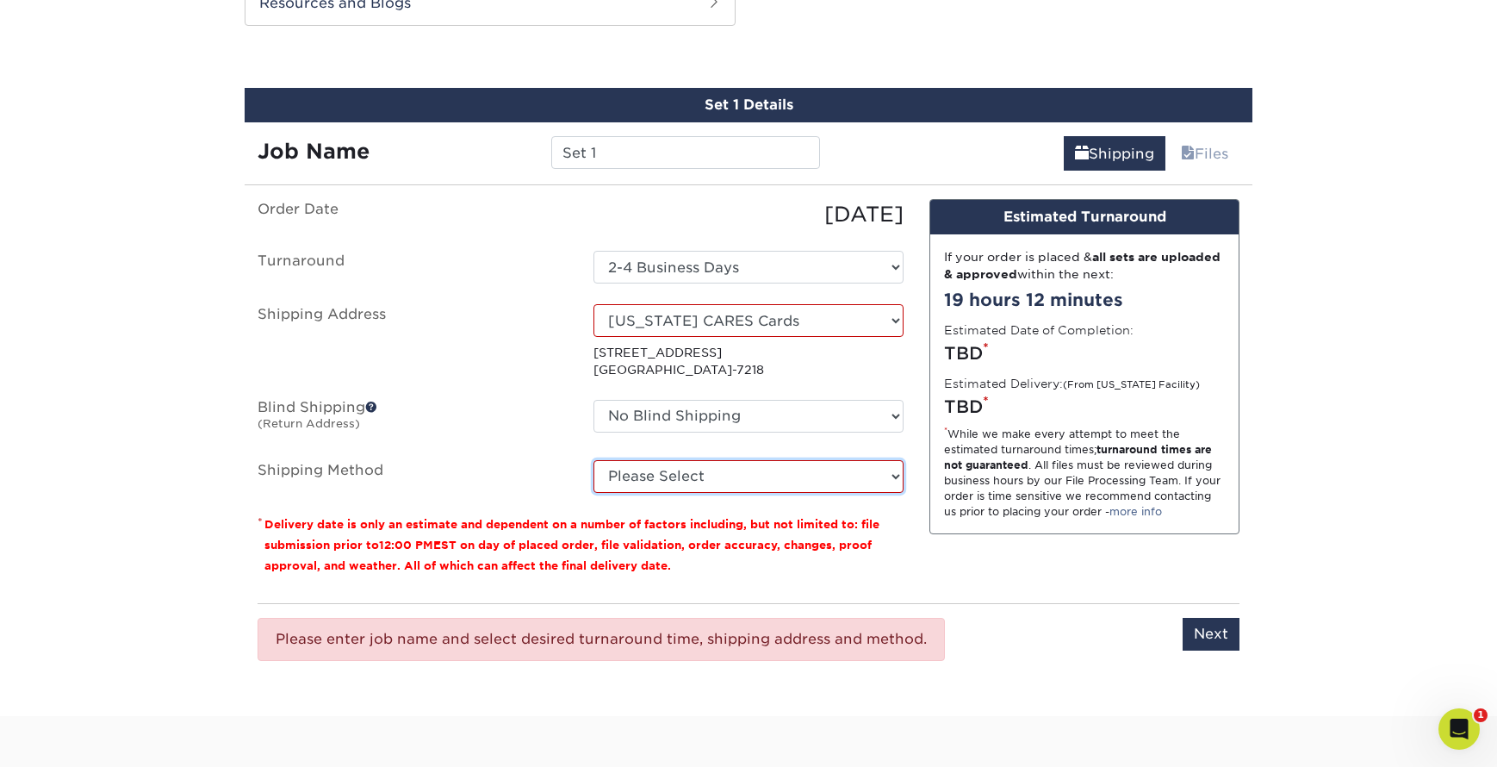
select select "03"
